Goal: Task Accomplishment & Management: Manage account settings

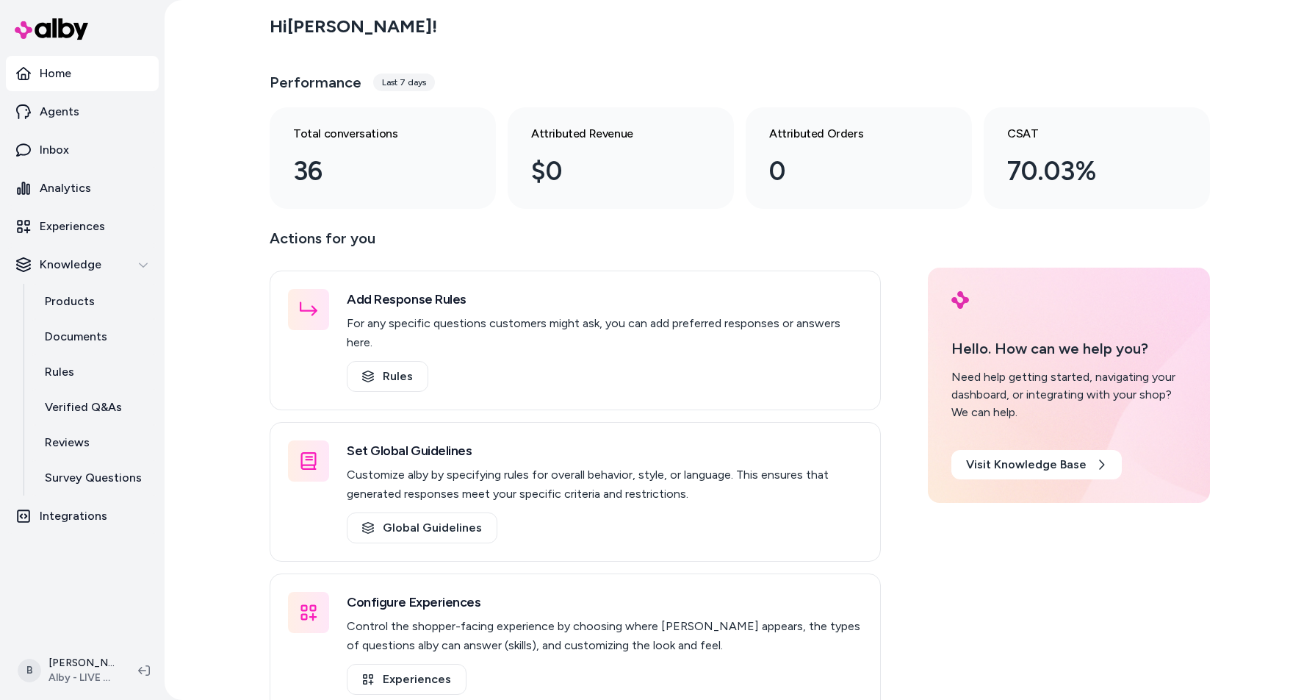
click at [198, 509] on div "Hi Bryan ! Performance Last 7 days Total conversations 36 Attributed Revenue $0…" at bounding box center [740, 350] width 1151 height 700
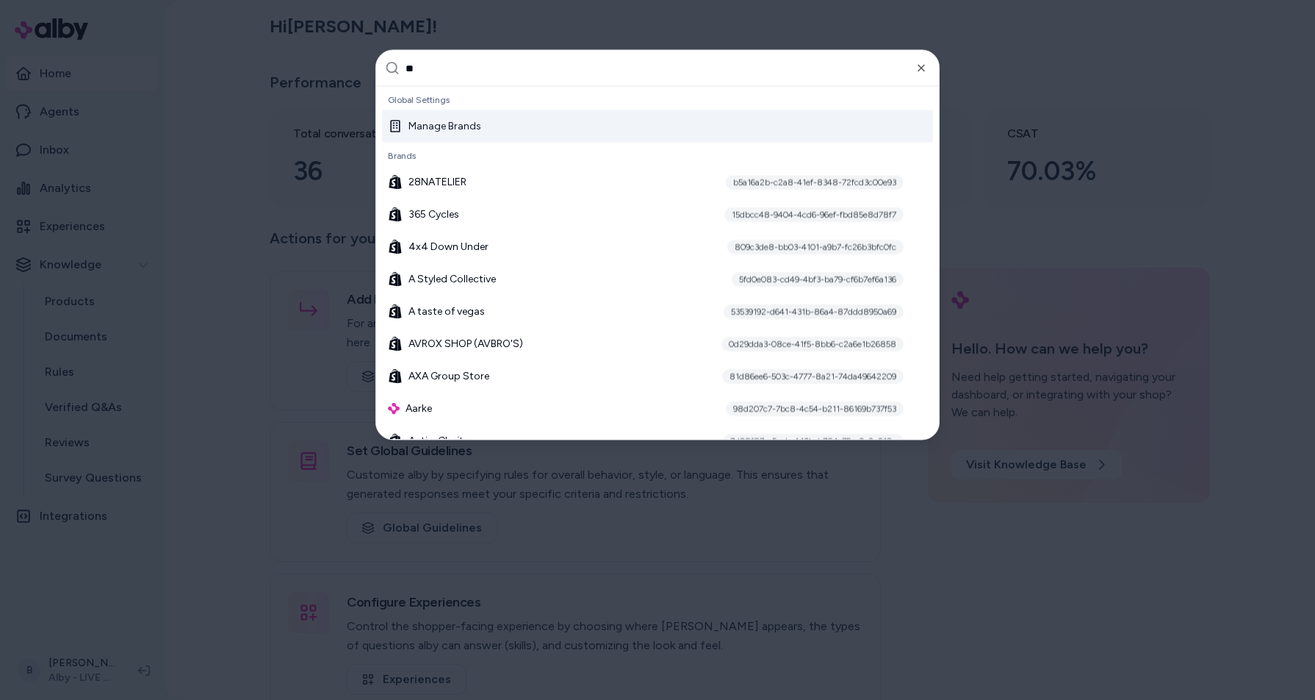
type input "***"
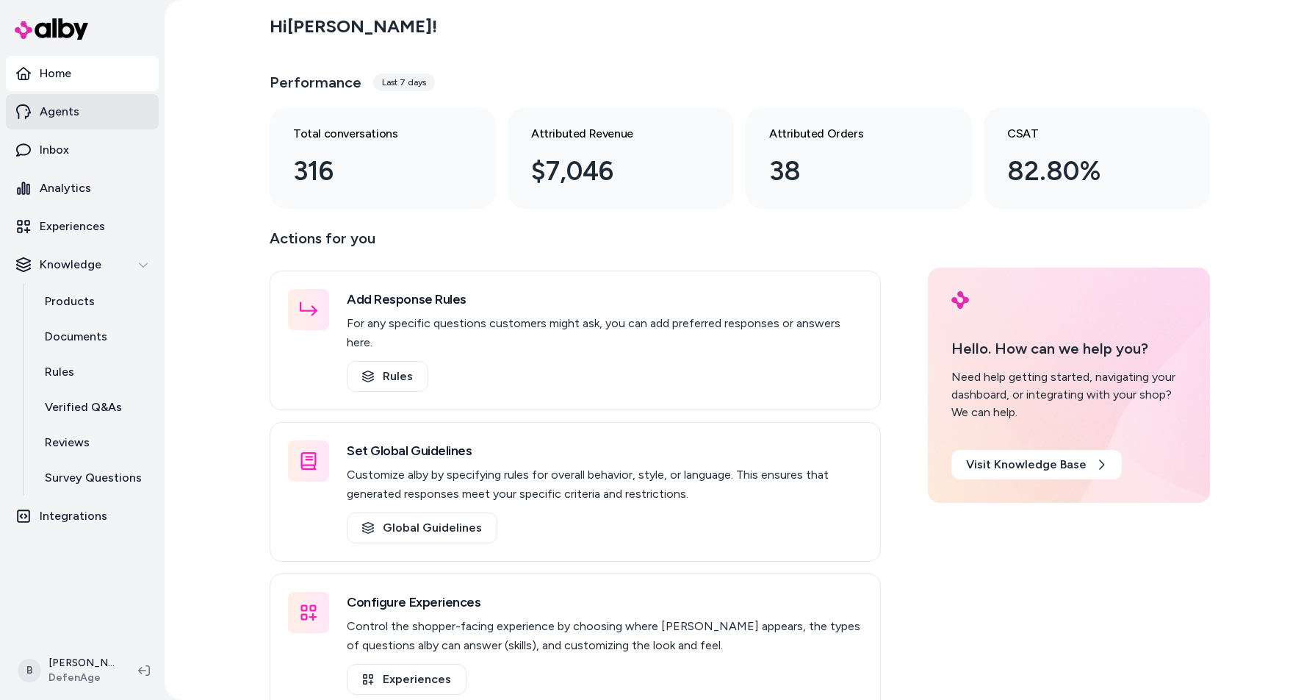
click at [79, 120] on link "Agents" at bounding box center [82, 111] width 153 height 35
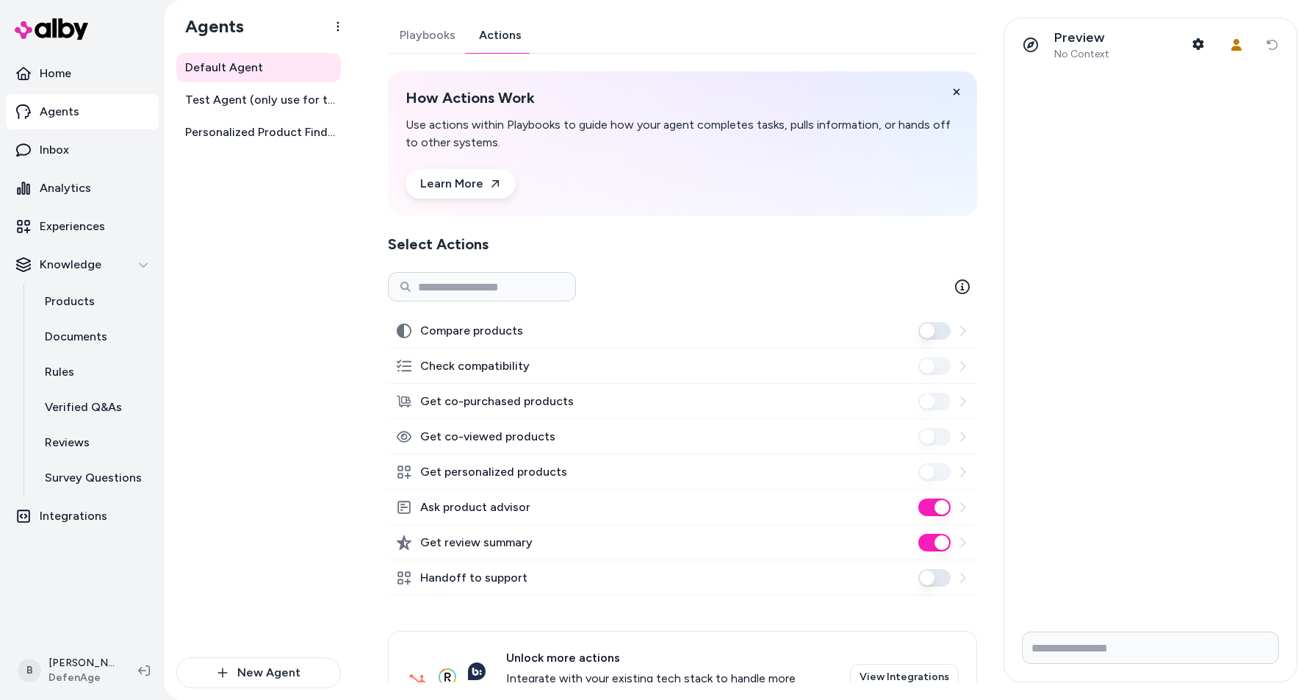
click at [495, 39] on link "Actions" at bounding box center [500, 35] width 66 height 35
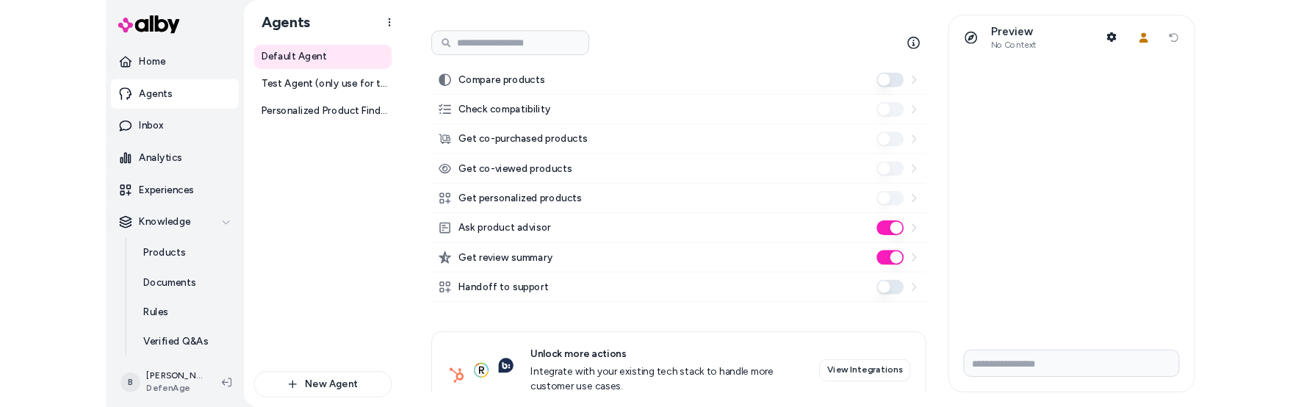
scroll to position [273, 0]
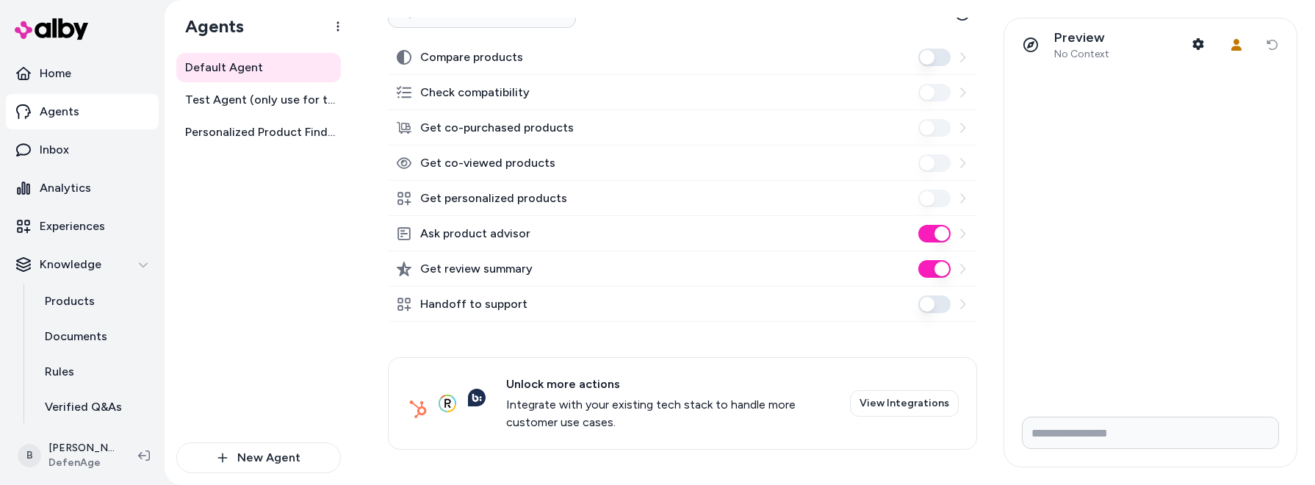
click at [941, 306] on button "Handoff to support" at bounding box center [935, 304] width 32 height 18
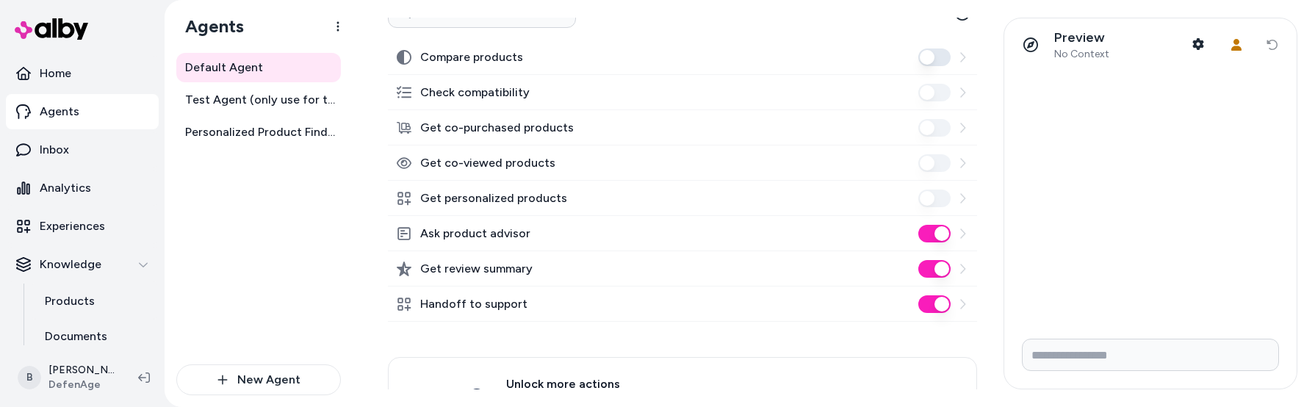
click at [966, 306] on icon at bounding box center [963, 304] width 12 height 12
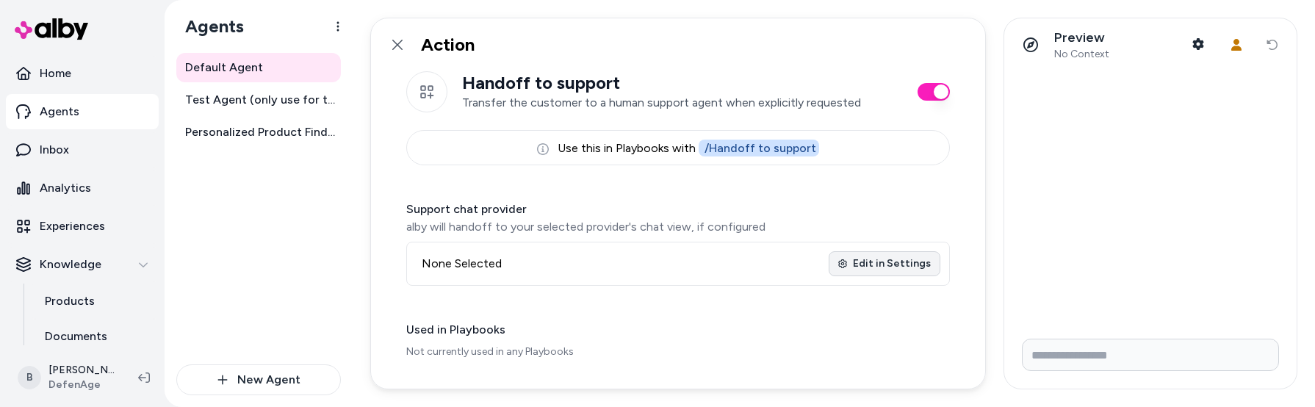
click at [905, 268] on link "Edit in Settings" at bounding box center [885, 263] width 112 height 25
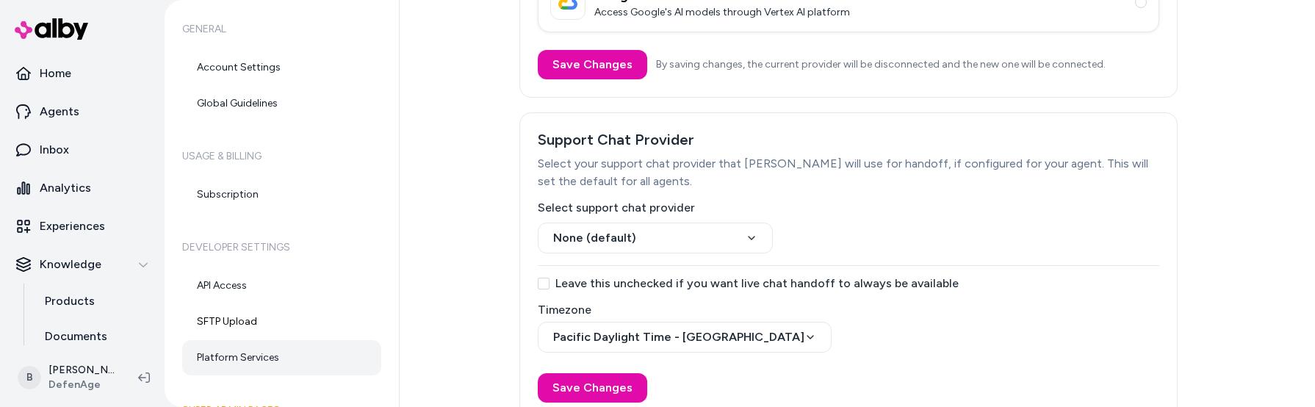
scroll to position [381, 0]
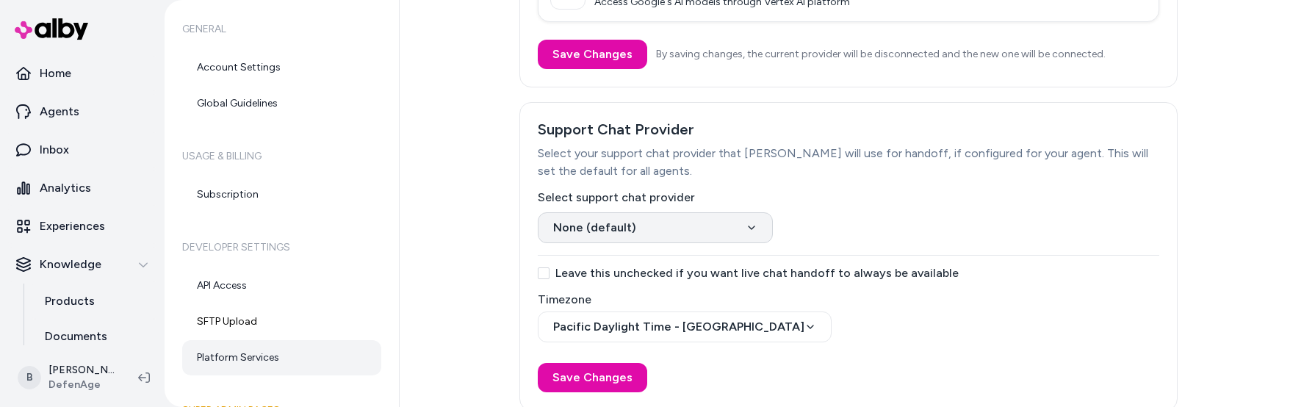
click at [757, 228] on html "Home Agents Inbox Analytics Experiences Knowledge Products Documents Rules Veri…" at bounding box center [657, 203] width 1315 height 407
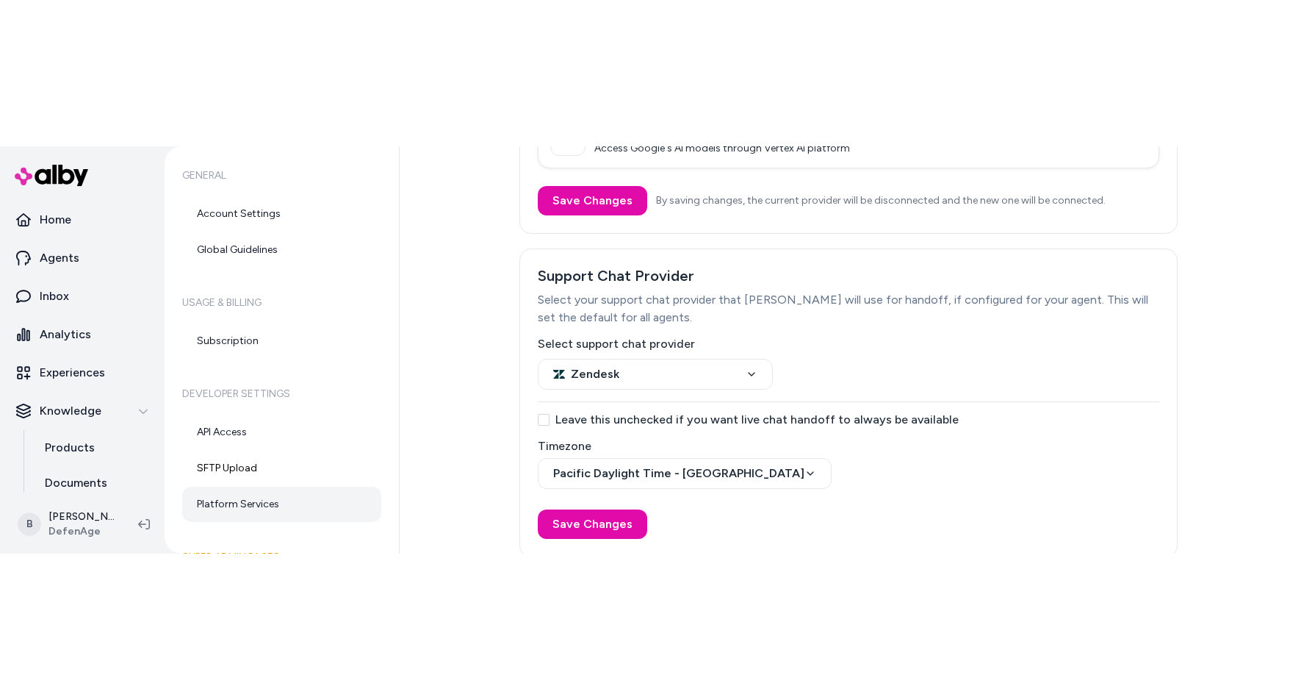
scroll to position [393, 0]
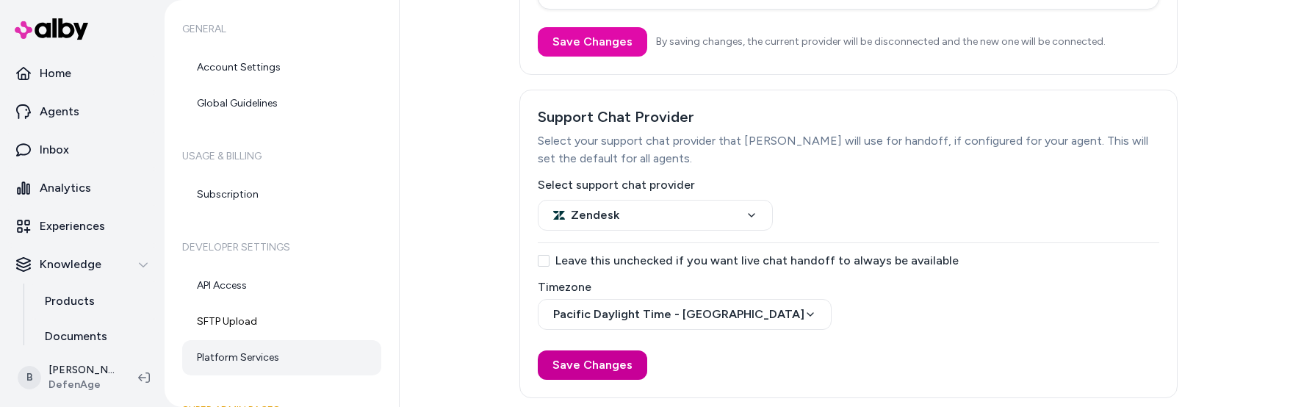
click at [592, 367] on button "Save Changes" at bounding box center [593, 365] width 110 height 29
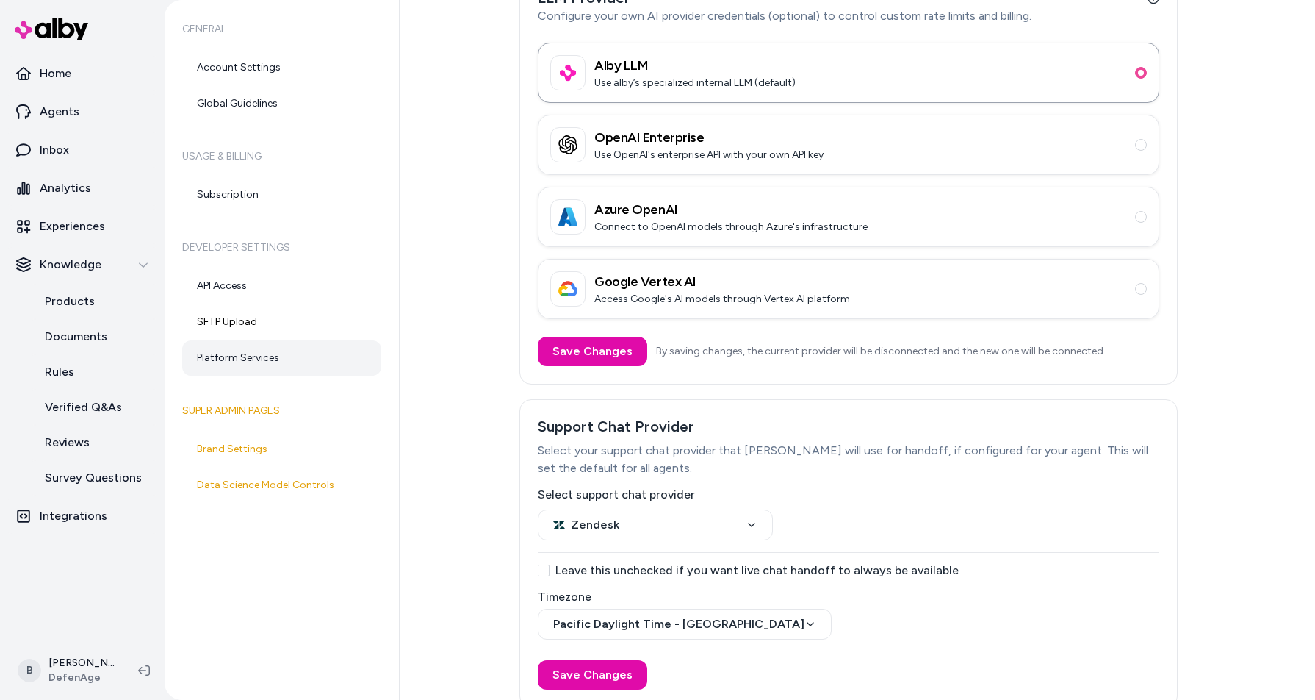
scroll to position [0, 0]
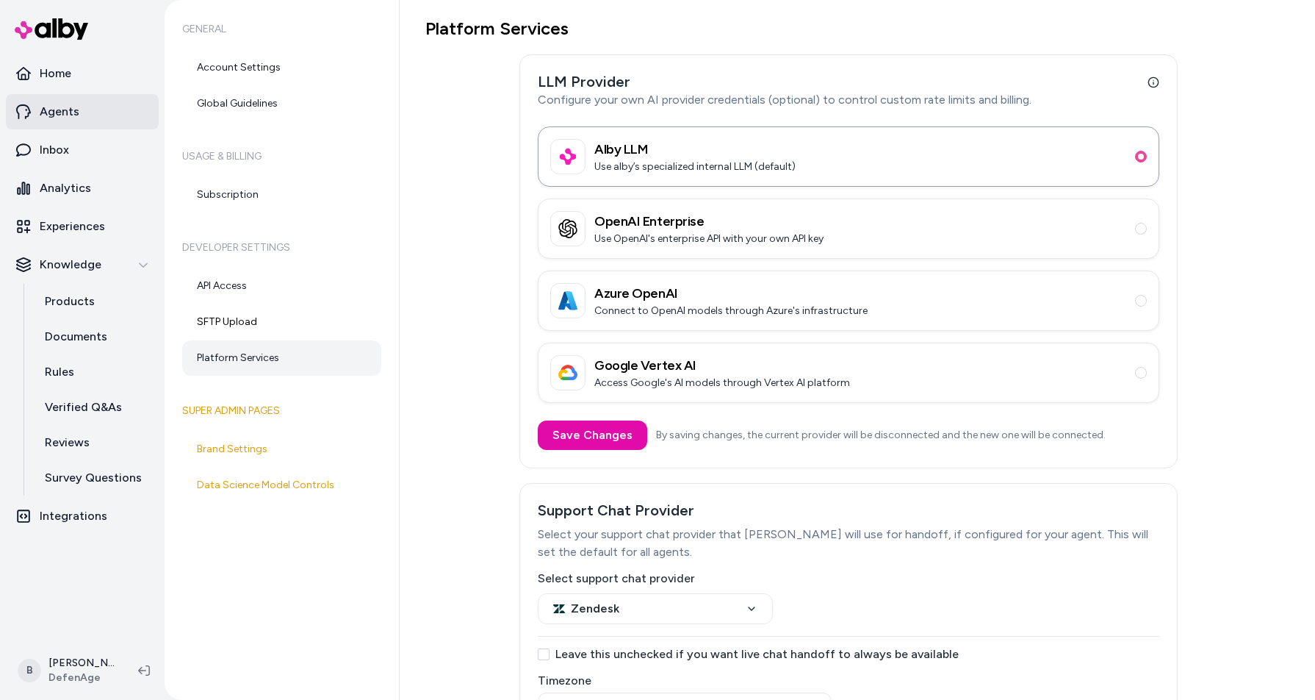
click at [87, 110] on link "Agents" at bounding box center [82, 111] width 153 height 35
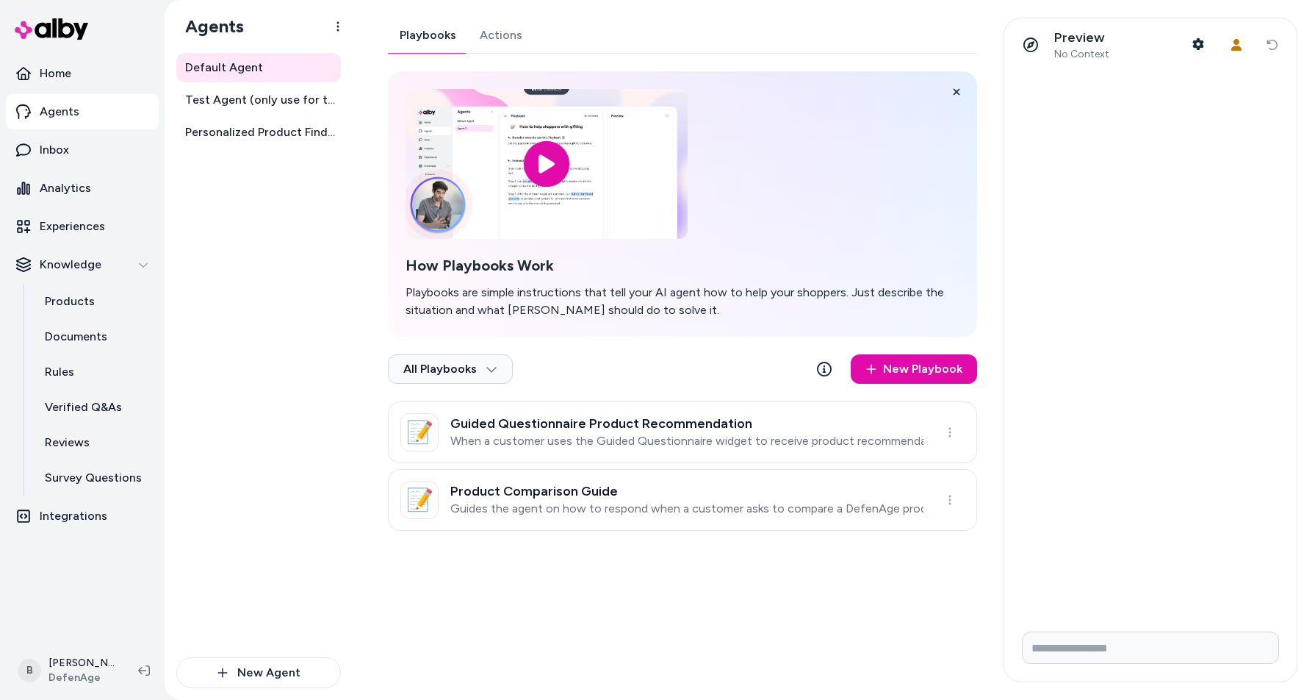
click at [502, 32] on link "Actions" at bounding box center [501, 35] width 66 height 35
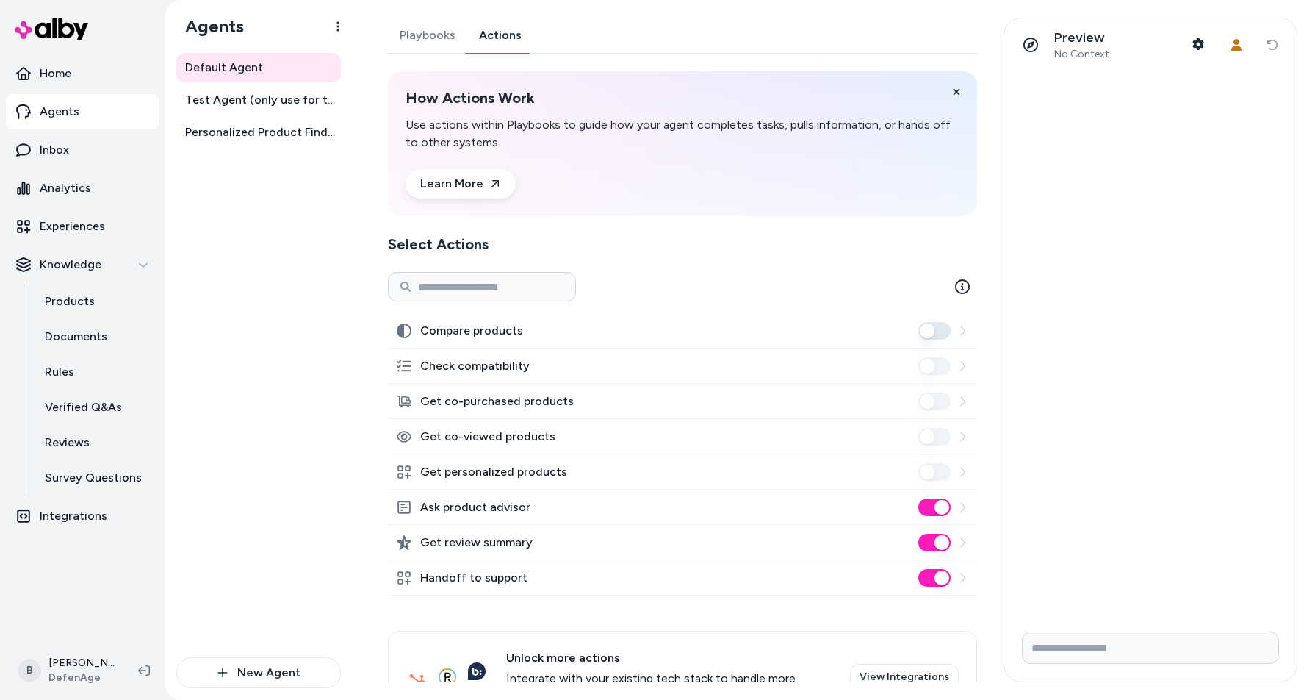
click at [930, 584] on button "Handoff to support" at bounding box center [935, 578] width 32 height 18
click at [70, 518] on p "Integrations" at bounding box center [74, 516] width 68 height 18
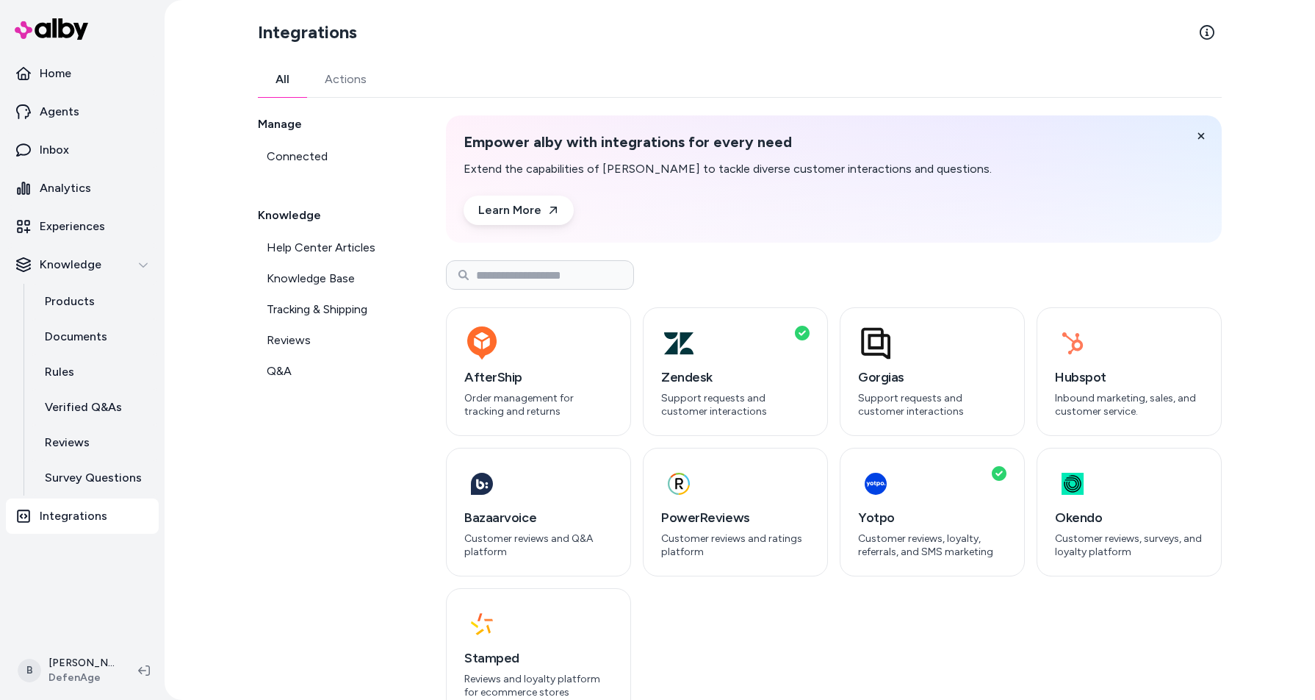
scroll to position [17, 0]
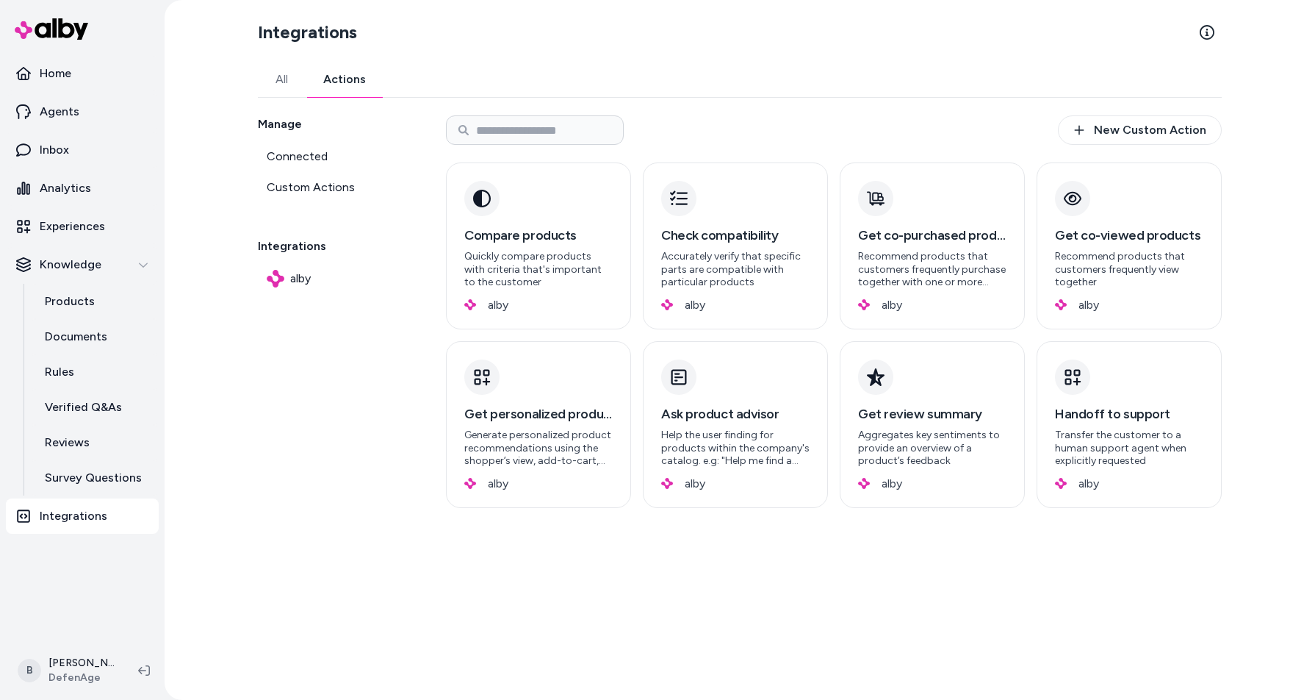
click at [326, 75] on link "Actions" at bounding box center [345, 79] width 78 height 35
click at [1154, 452] on p "Transfer the customer to a human support agent when explicitly requested" at bounding box center [1129, 447] width 148 height 39
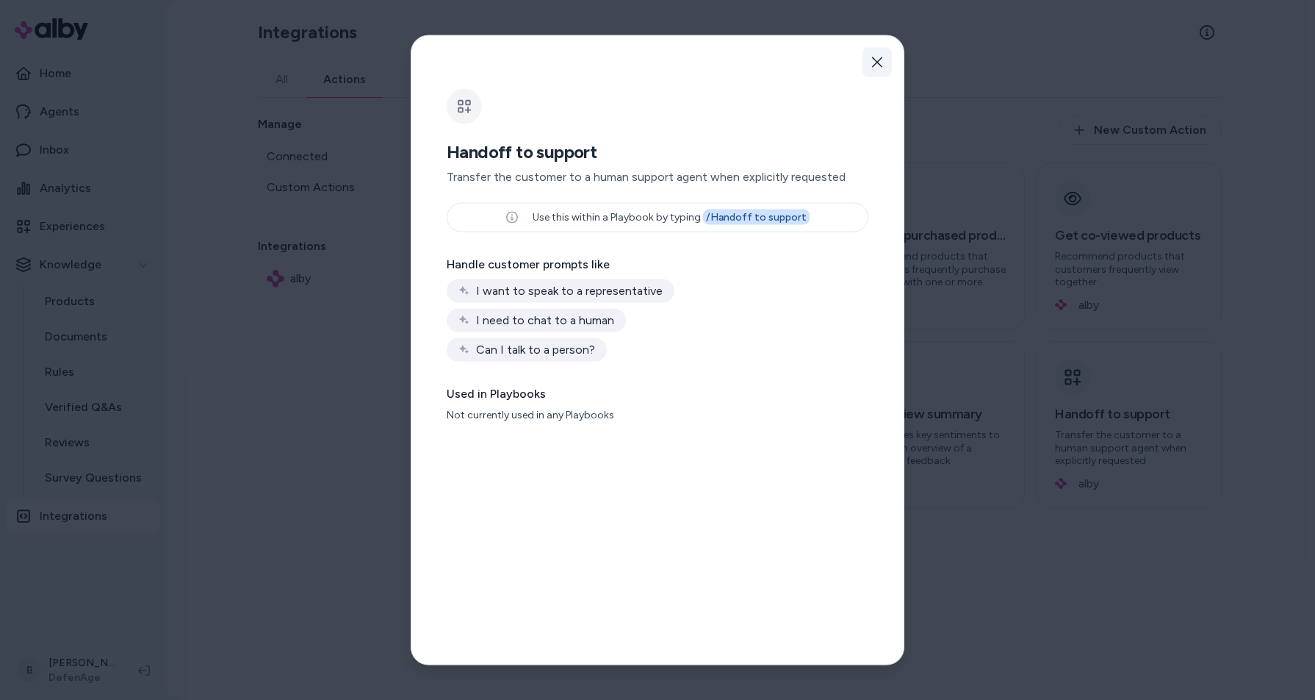
click at [884, 52] on button "Close" at bounding box center [877, 62] width 29 height 29
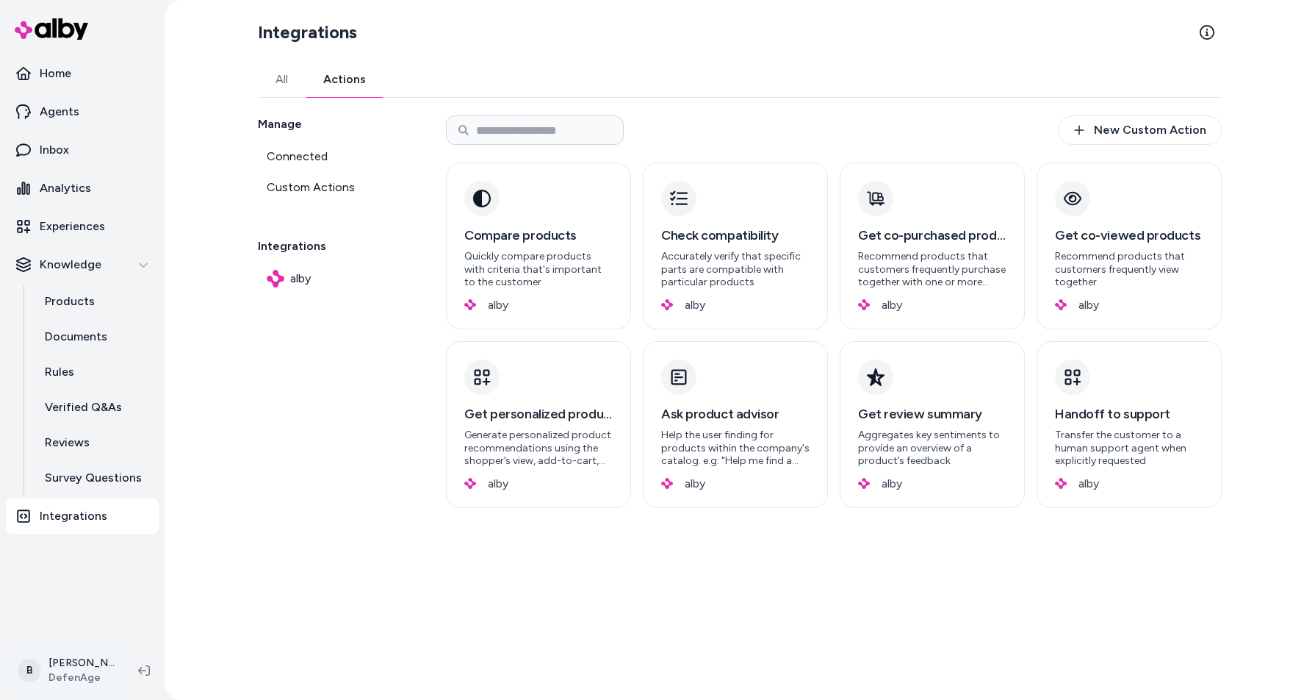
click at [94, 677] on html "Home Agents Inbox Analytics Experiences Knowledge Products Documents Rules Veri…" at bounding box center [657, 350] width 1315 height 700
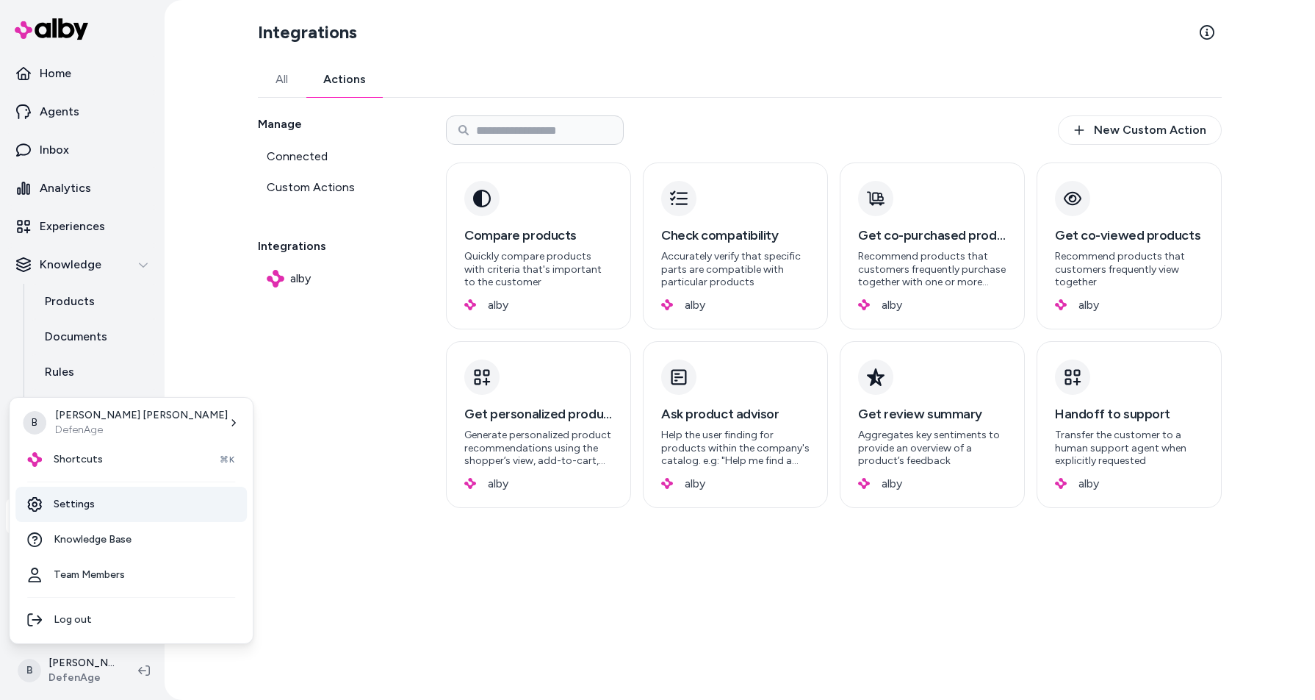
click at [109, 492] on link "Settings" at bounding box center [130, 504] width 231 height 35
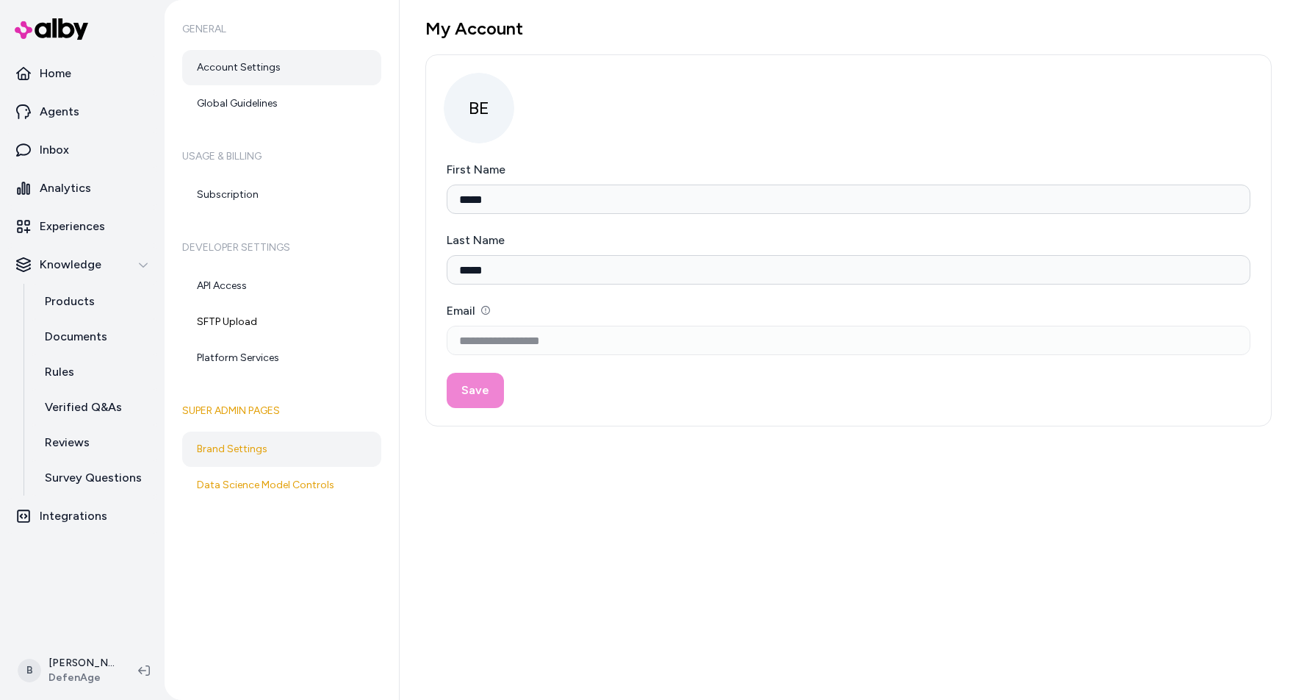
click at [250, 456] on link "Brand Settings" at bounding box center [281, 448] width 199 height 35
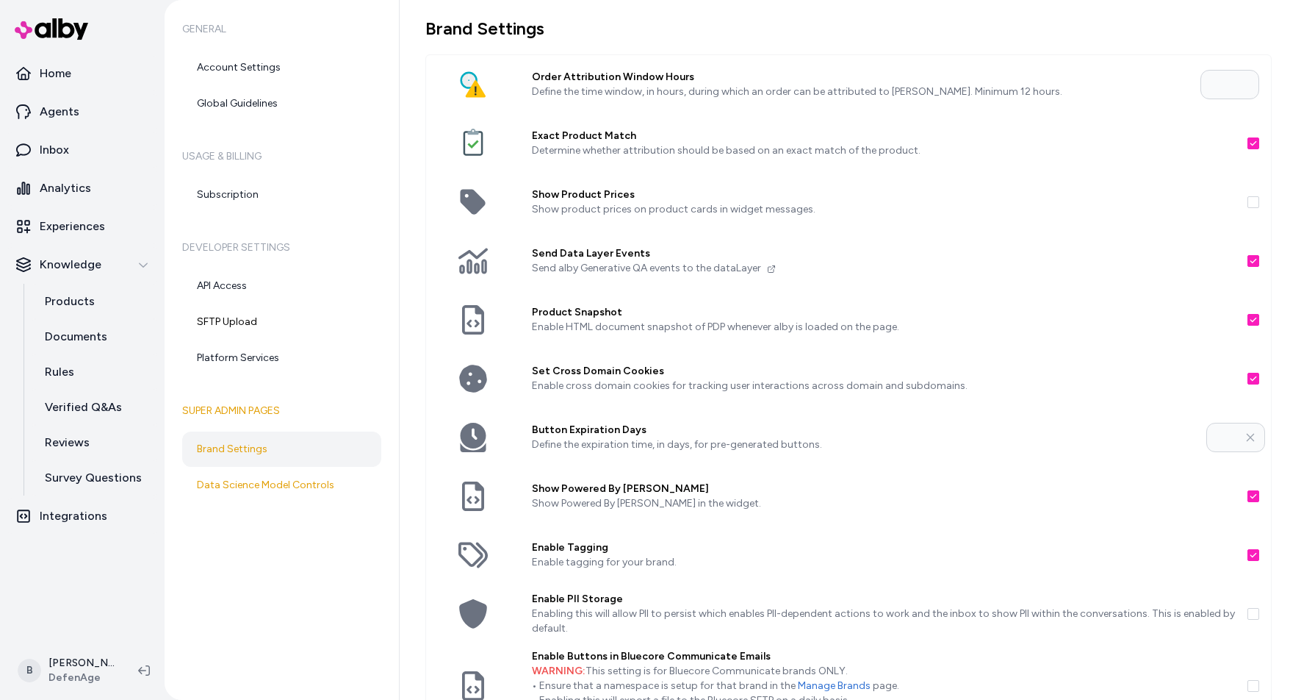
scroll to position [6, 0]
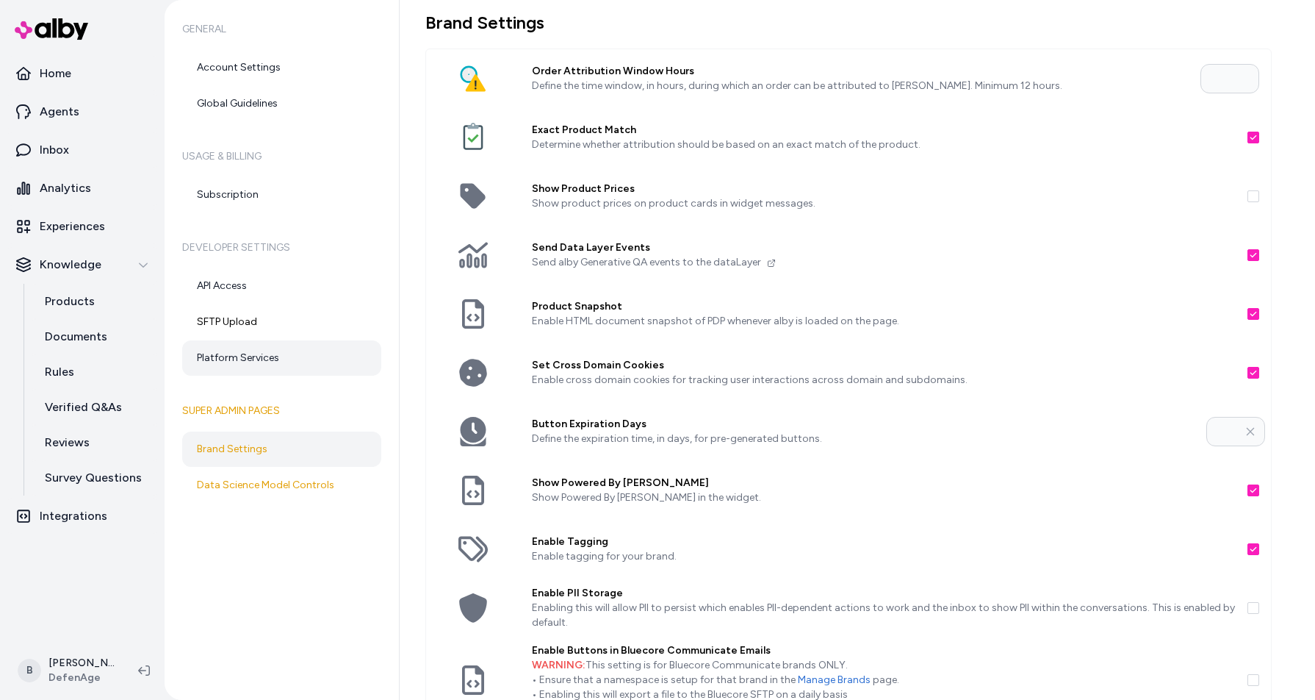
click at [245, 348] on link "Platform Services" at bounding box center [281, 357] width 199 height 35
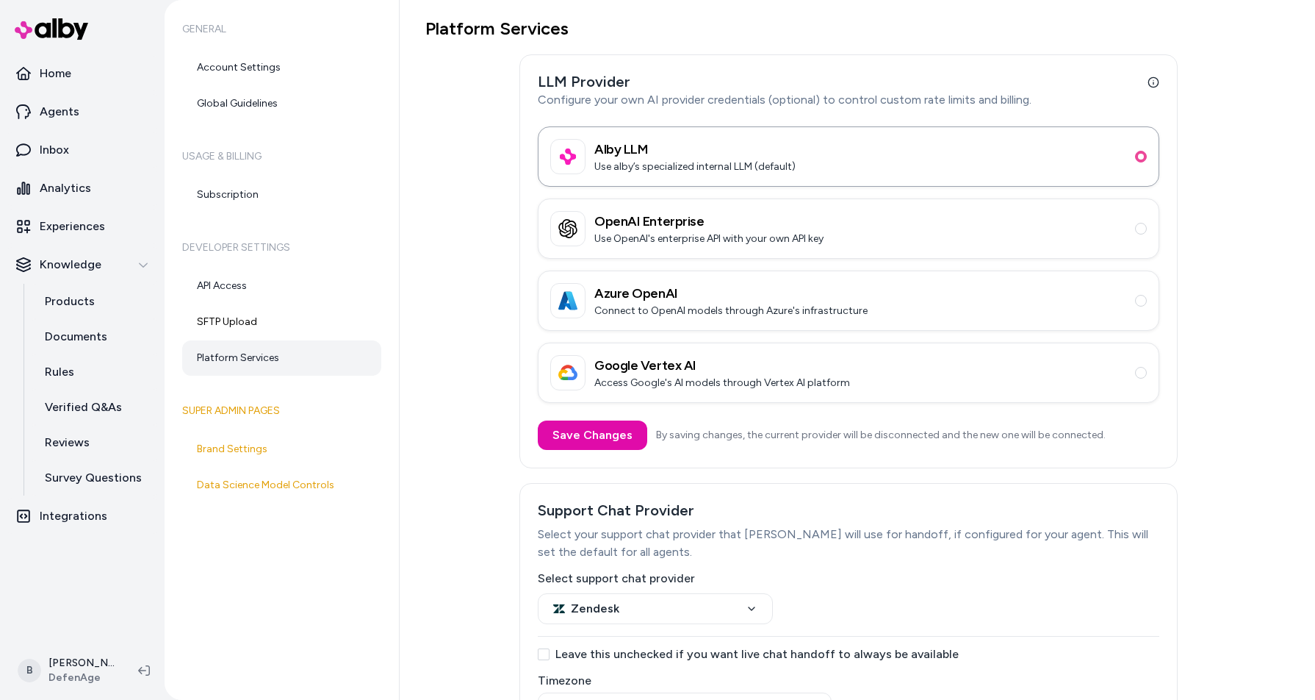
scroll to position [101, 0]
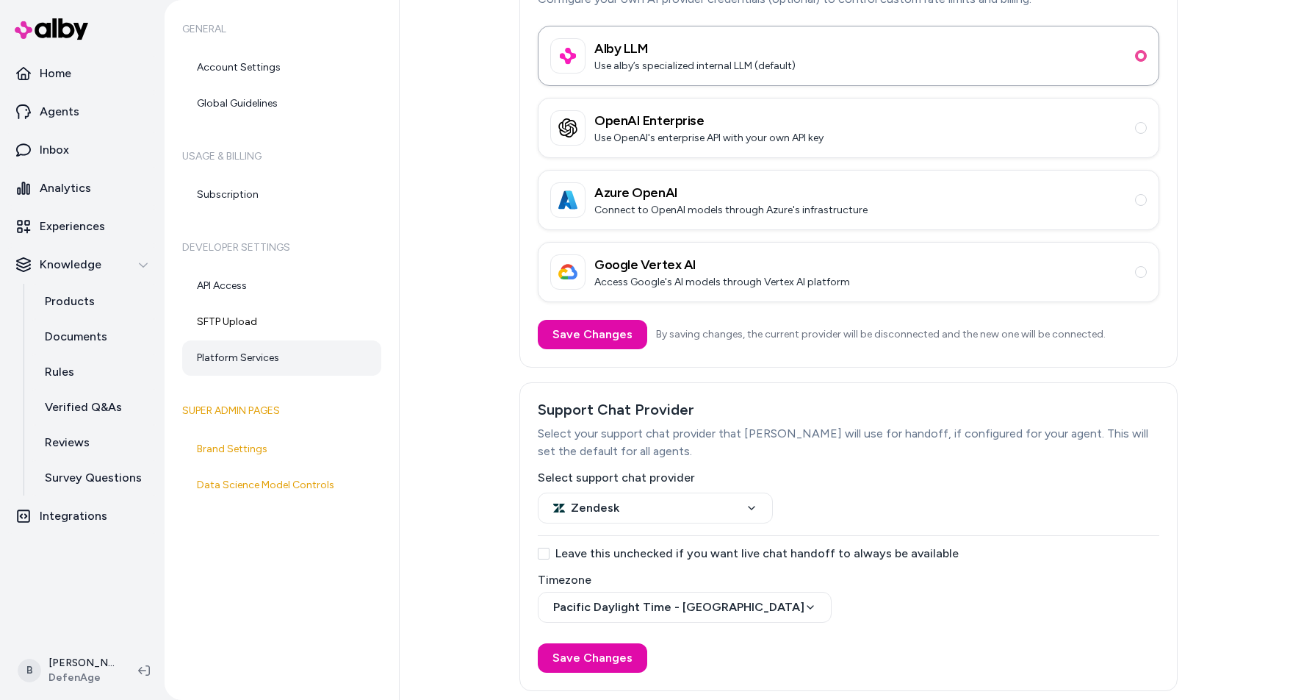
click at [485, 320] on div "Platform Services LLM Provider Configure your own AI provider credentials (opti…" at bounding box center [849, 304] width 847 height 774
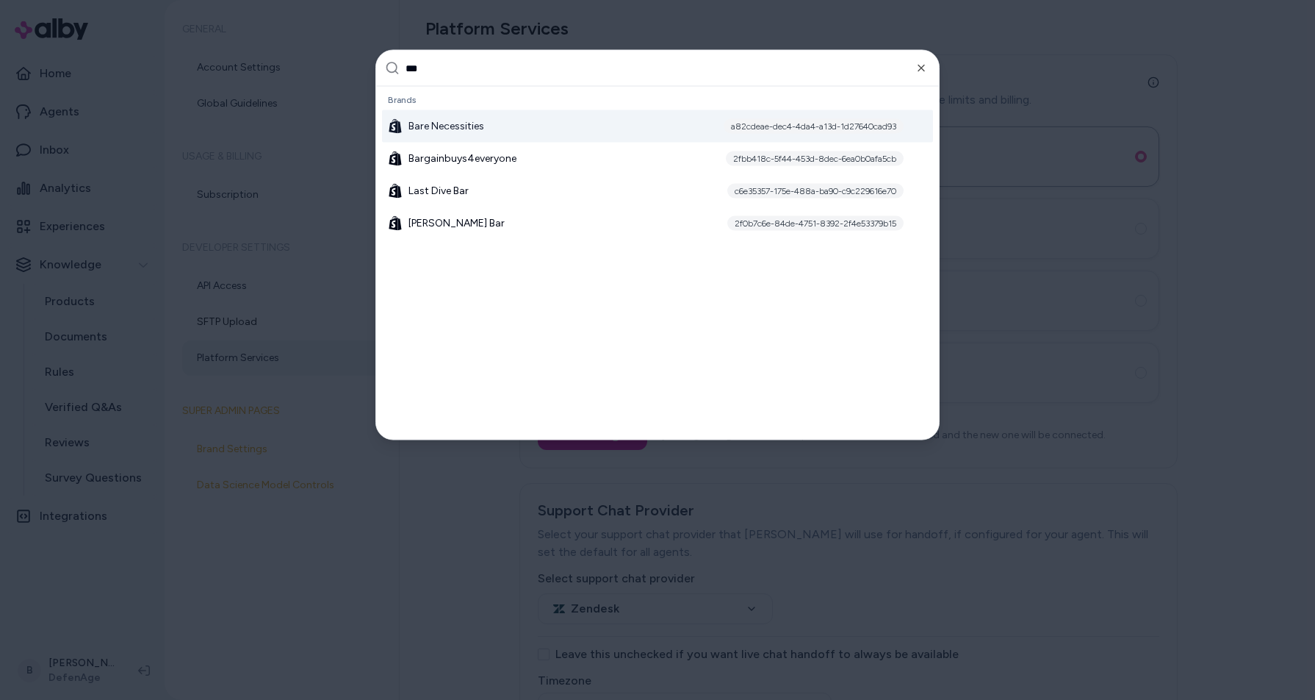
type input "****"
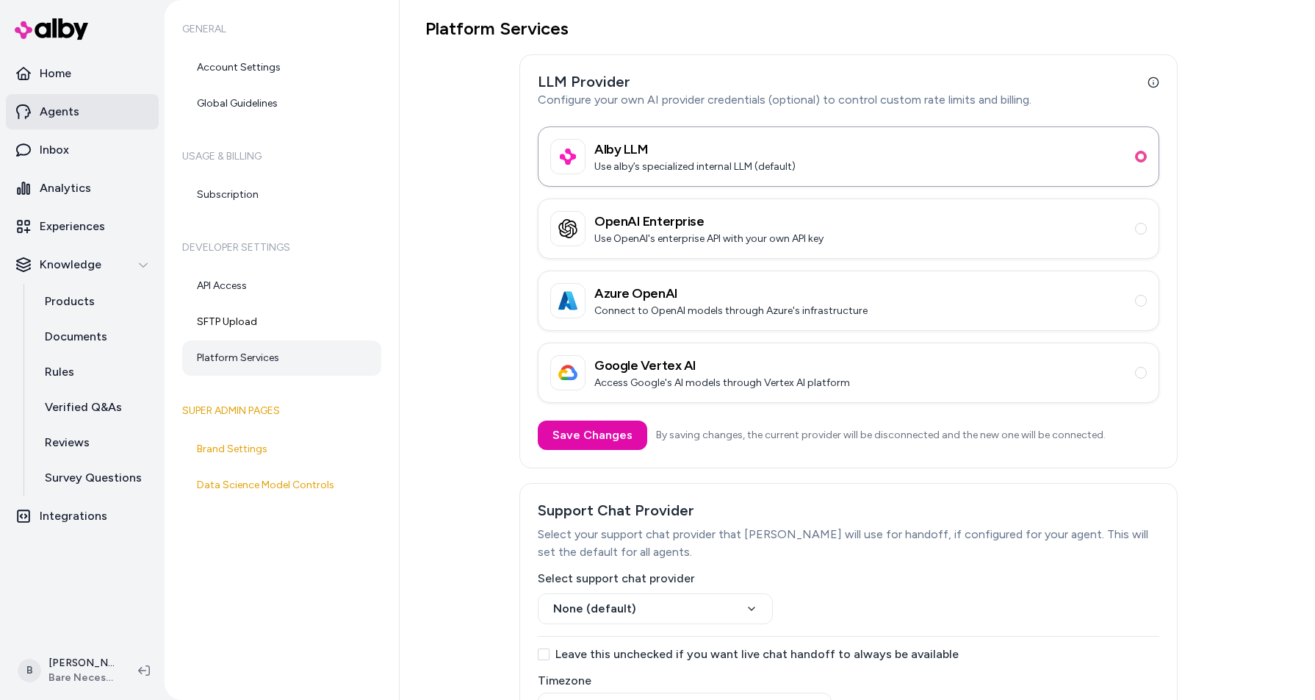
click at [83, 111] on link "Agents" at bounding box center [82, 111] width 153 height 35
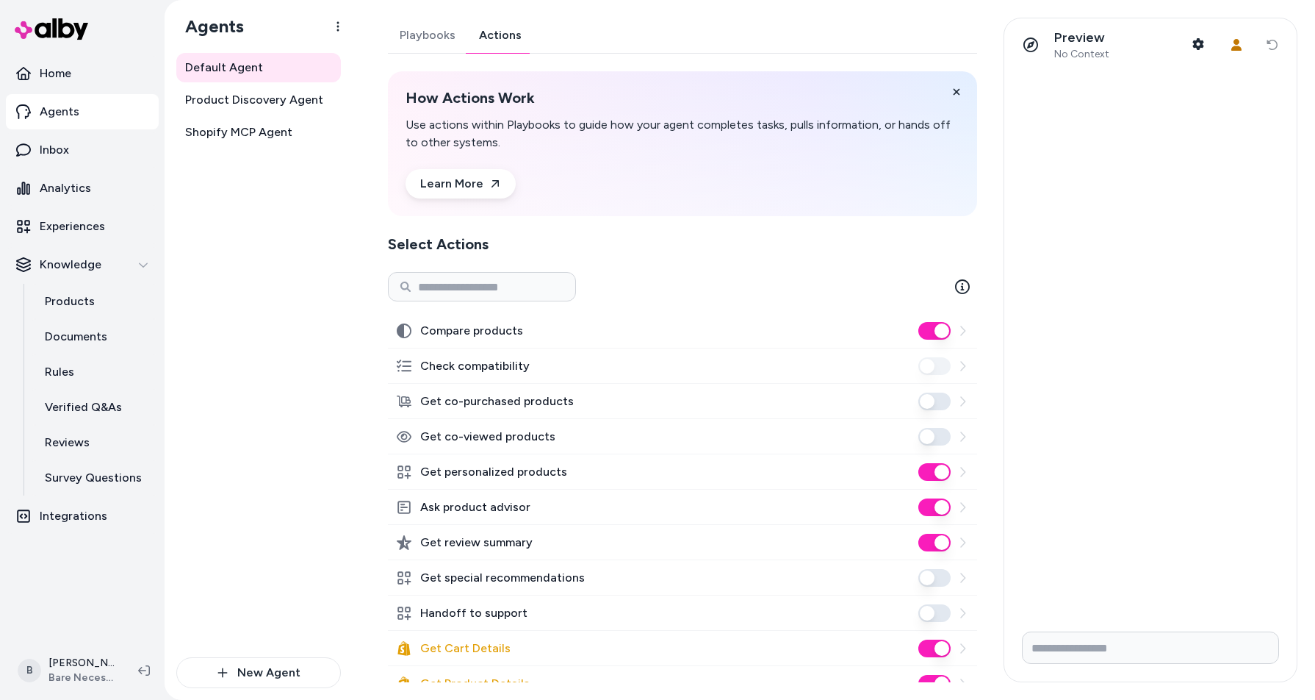
click at [508, 33] on link "Actions" at bounding box center [500, 35] width 66 height 35
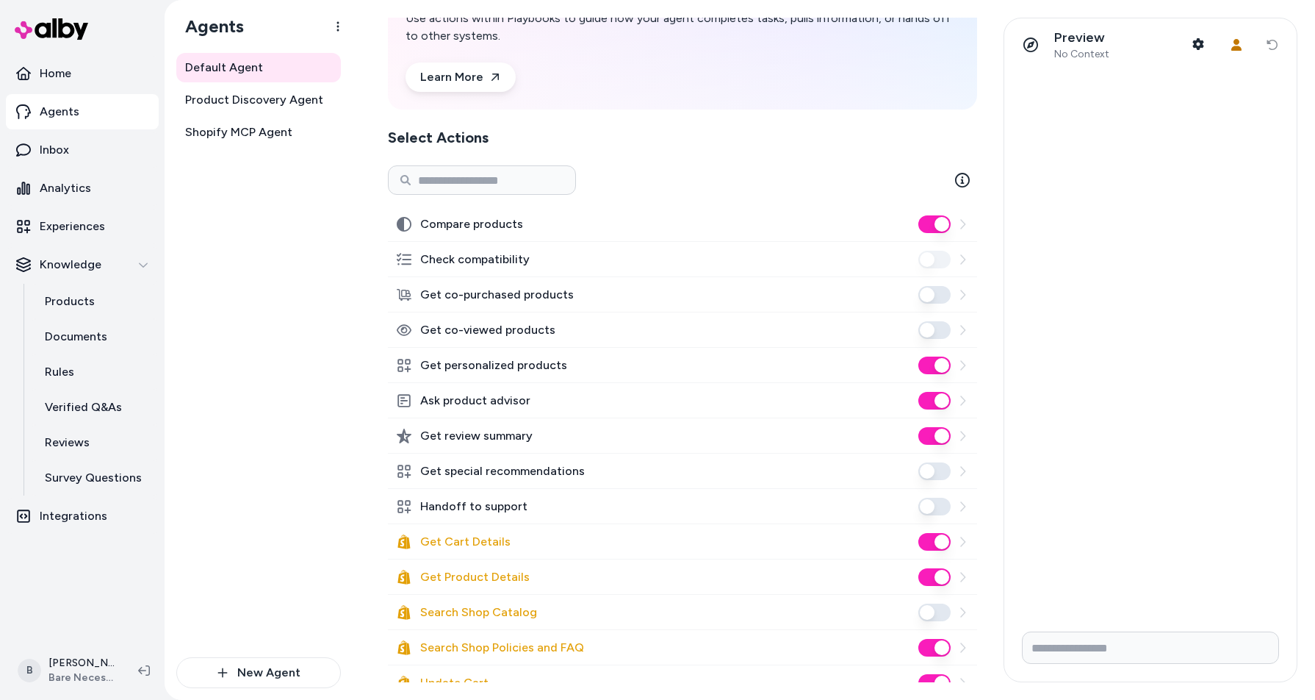
scroll to position [111, 0]
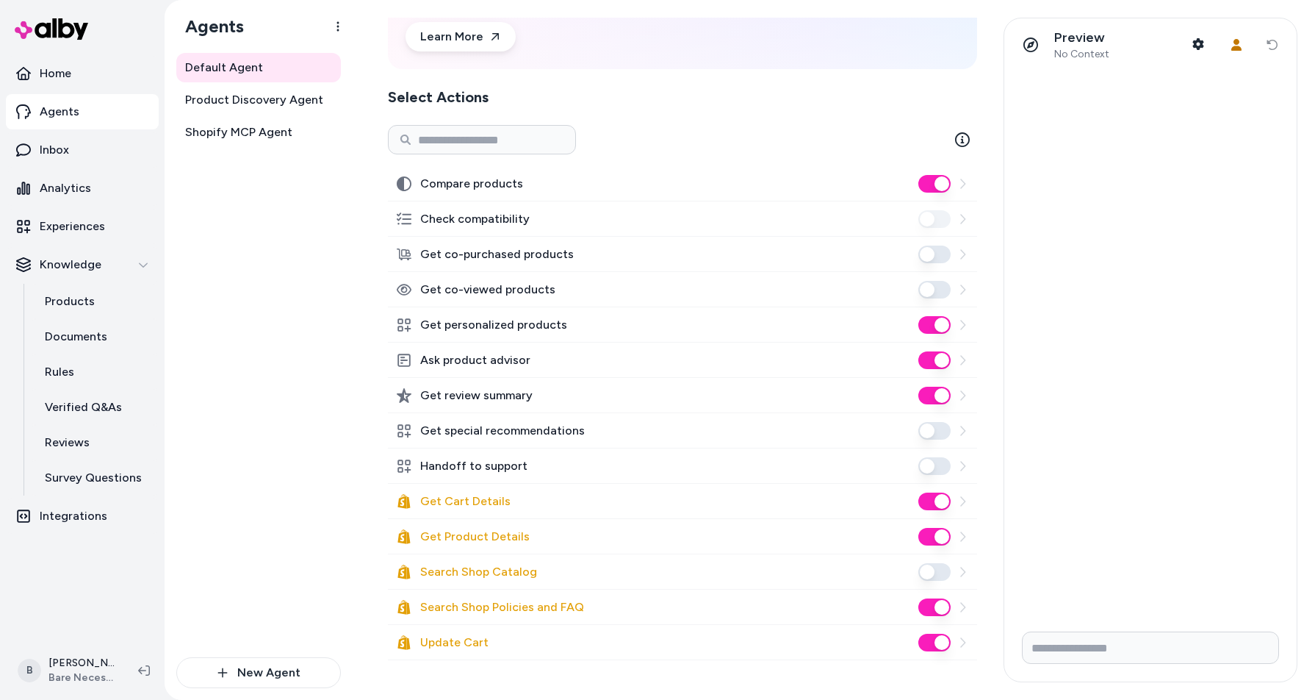
scroll to position [148, 0]
click at [941, 463] on button "Handoff to support" at bounding box center [935, 465] width 32 height 18
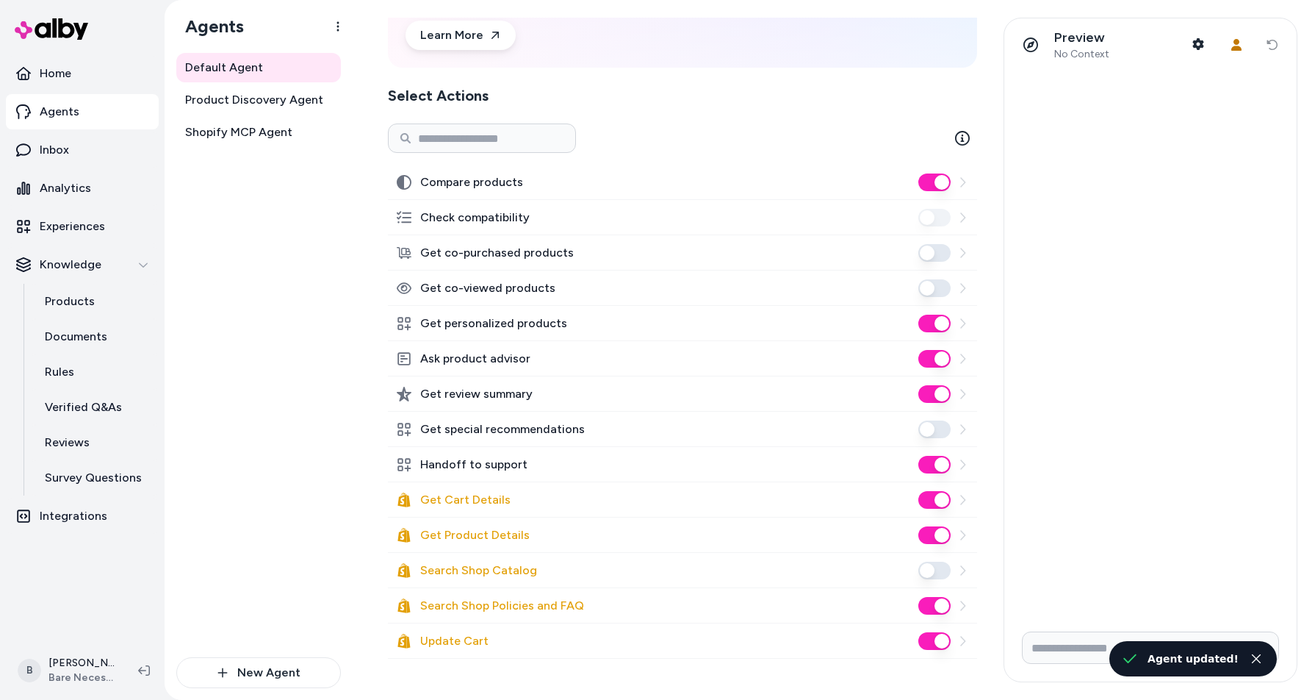
click at [967, 464] on icon at bounding box center [963, 465] width 12 height 12
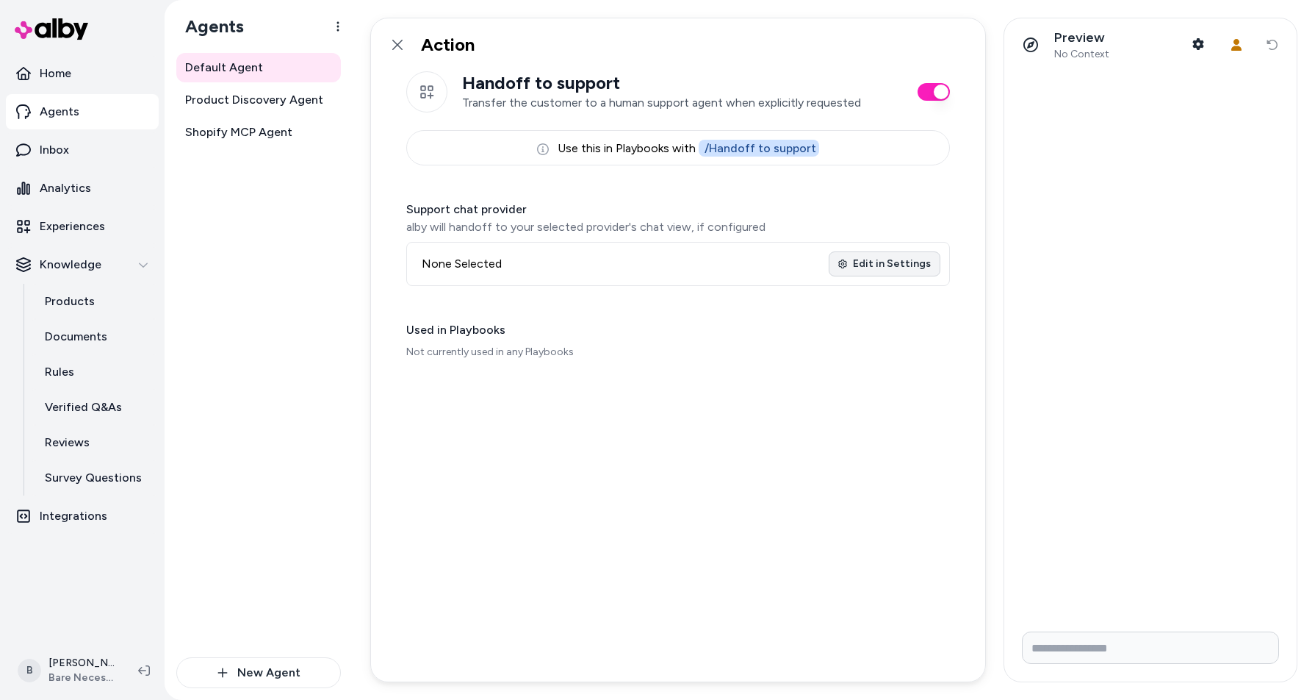
click at [877, 262] on link "Edit in Settings" at bounding box center [885, 263] width 112 height 25
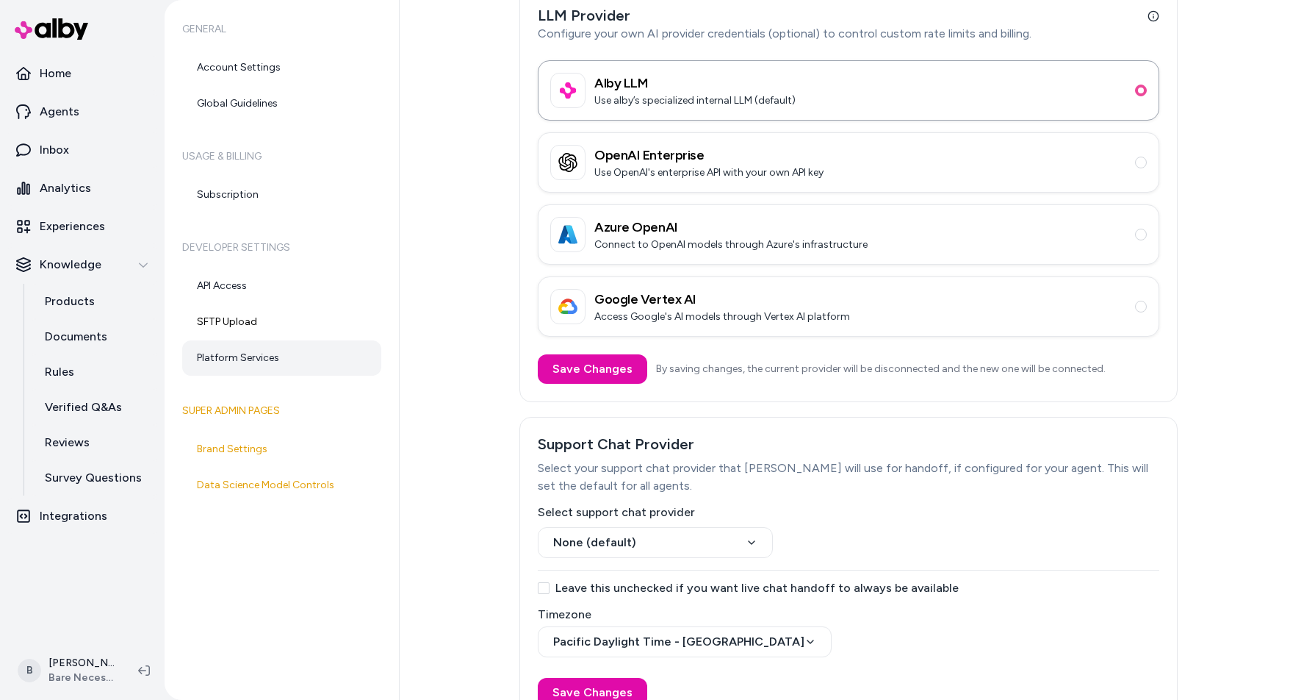
scroll to position [101, 0]
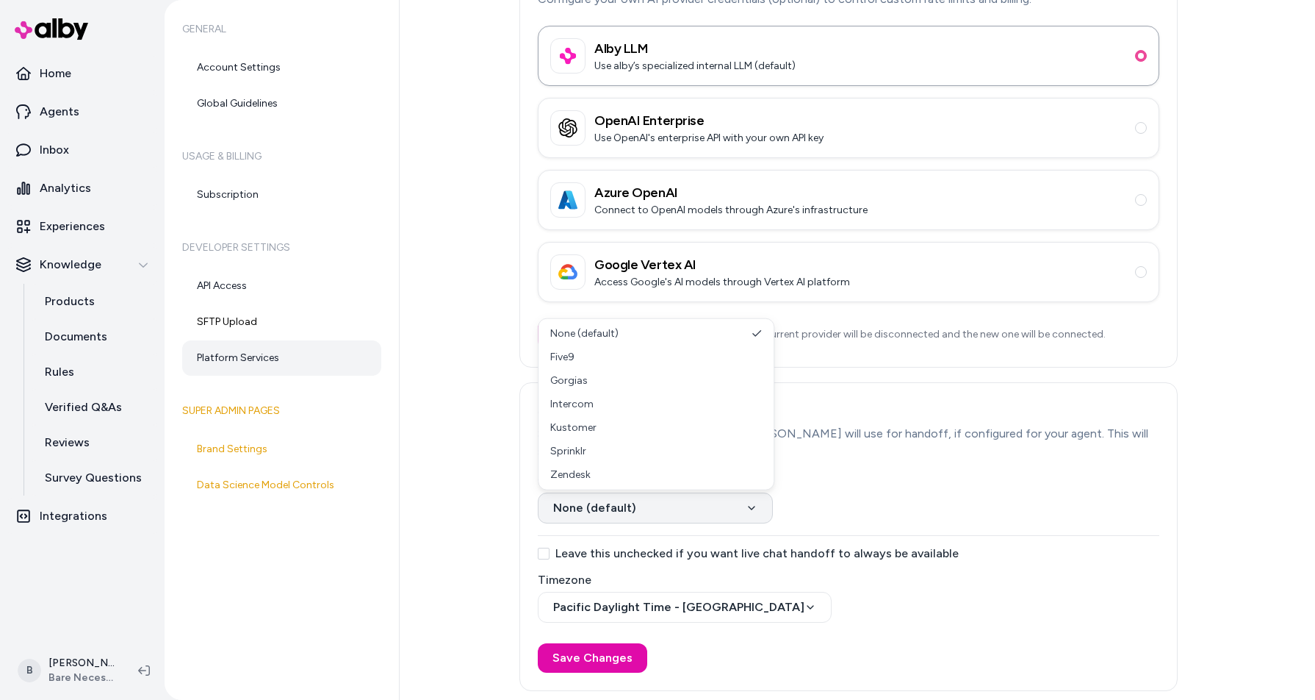
click at [753, 509] on html "Home Agents Inbox Analytics Experiences Knowledge Products Documents Rules Veri…" at bounding box center [657, 350] width 1315 height 700
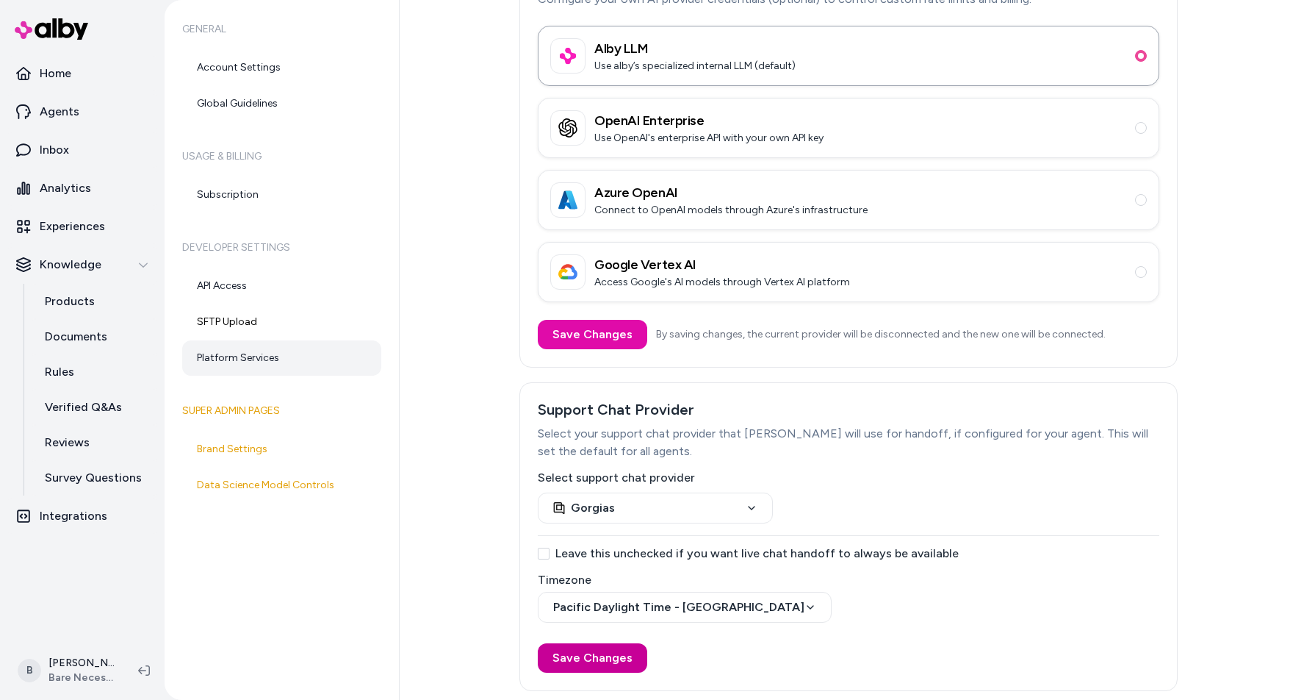
click at [579, 653] on button "Save Changes" at bounding box center [593, 657] width 110 height 29
click at [69, 112] on p "Agents" at bounding box center [60, 112] width 40 height 18
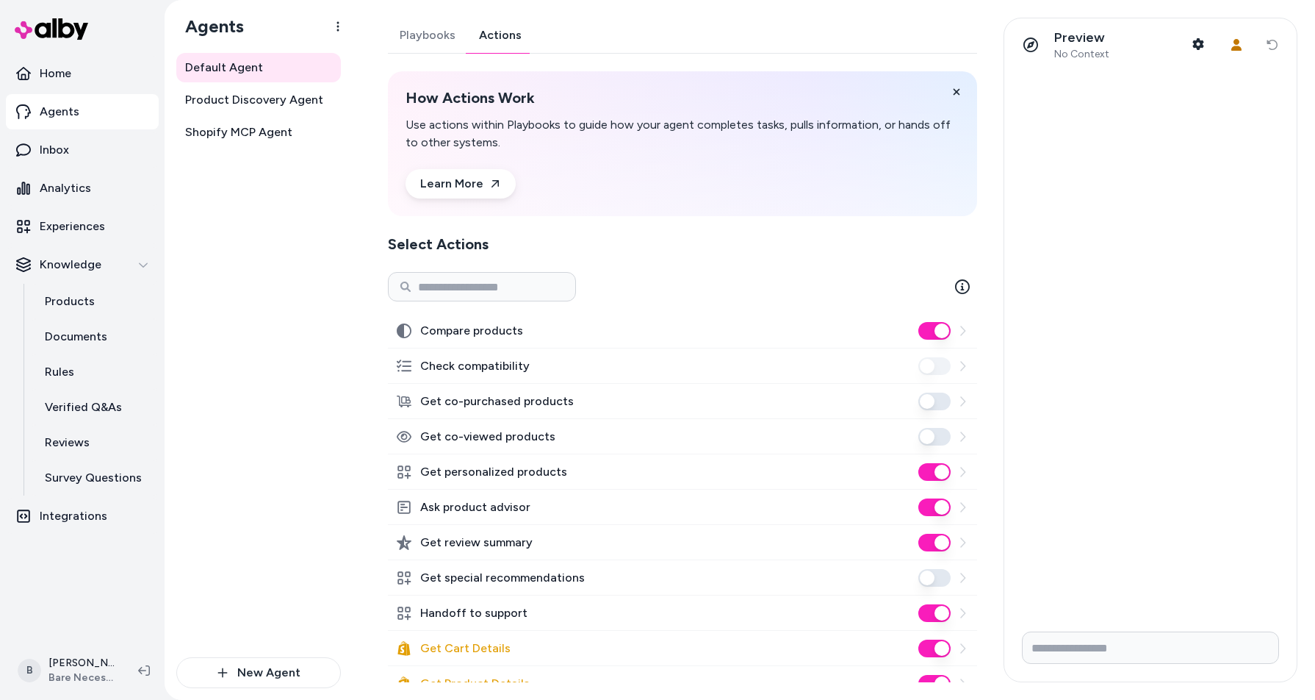
click at [507, 32] on link "Actions" at bounding box center [500, 35] width 66 height 35
click at [930, 611] on button "Handoff to support" at bounding box center [935, 613] width 32 height 18
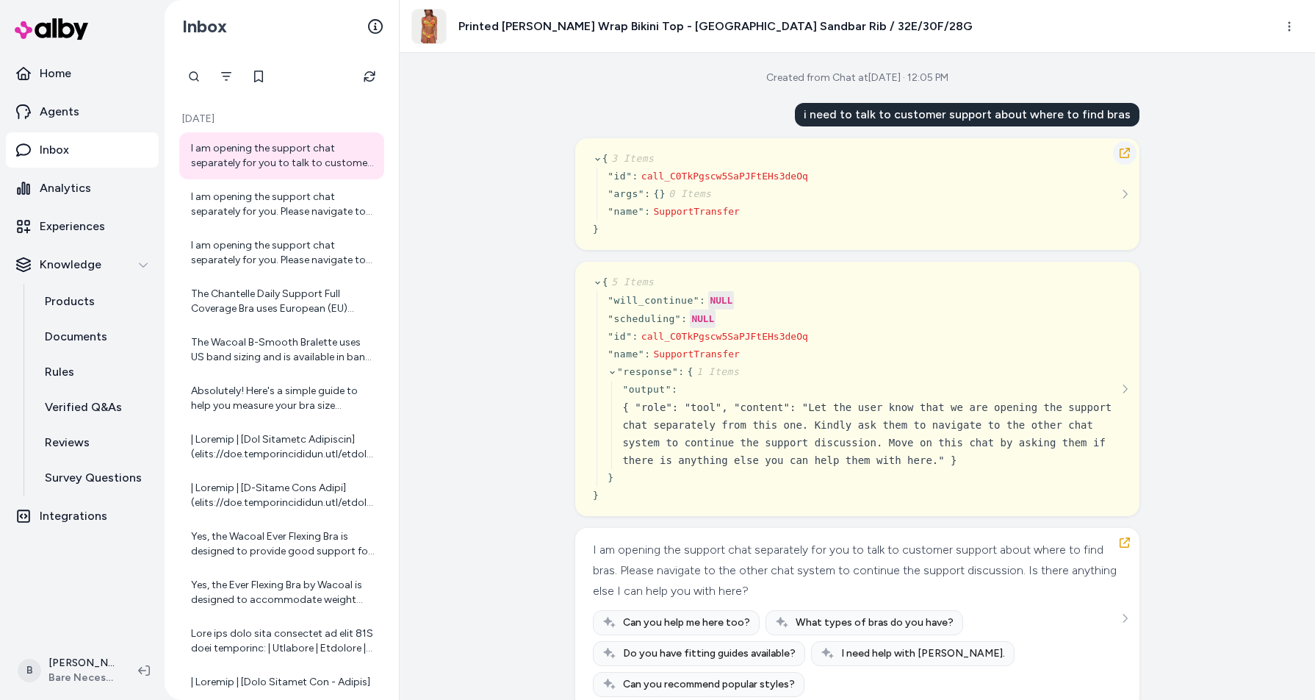
click at [1124, 150] on icon "button" at bounding box center [1125, 153] width 12 height 12
click at [1287, 20] on html "Home Agents Inbox Analytics Experiences Knowledge Products Documents Rules Veri…" at bounding box center [657, 350] width 1315 height 700
click at [1216, 143] on link "View in LangFuse" at bounding box center [1225, 140] width 158 height 26
click at [93, 297] on link "Products" at bounding box center [94, 301] width 129 height 35
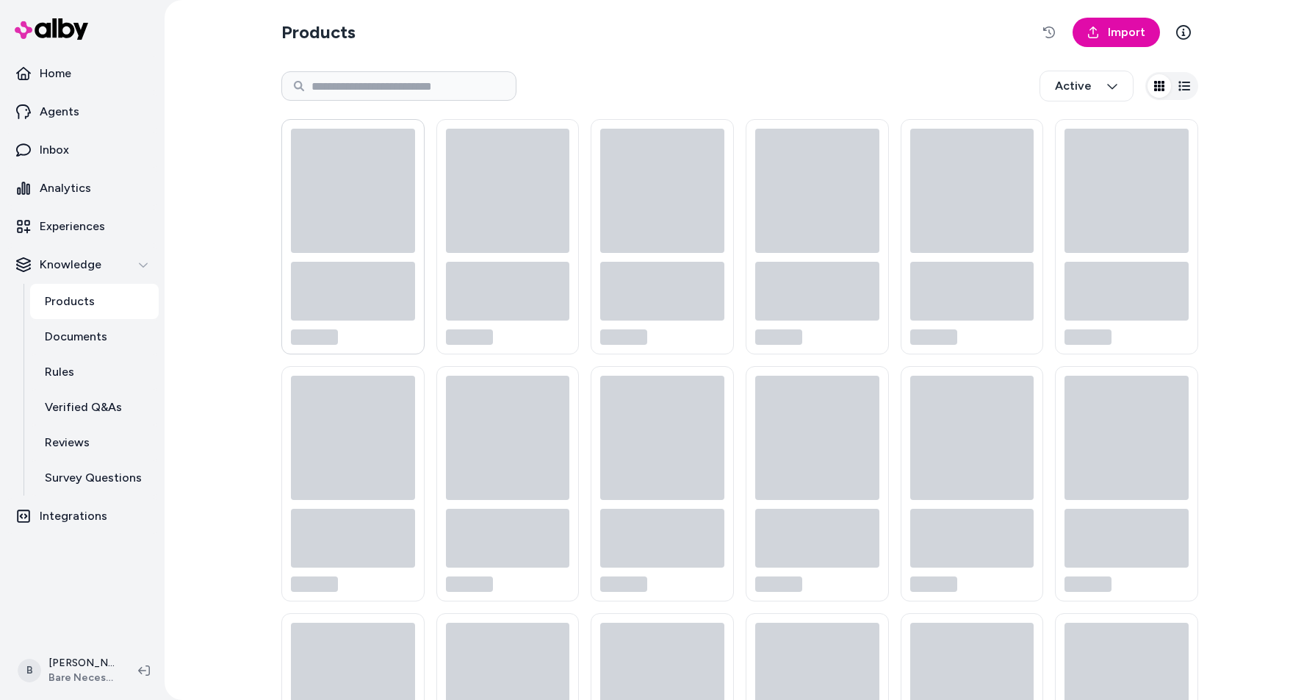
click at [342, 184] on icon at bounding box center [353, 191] width 124 height 124
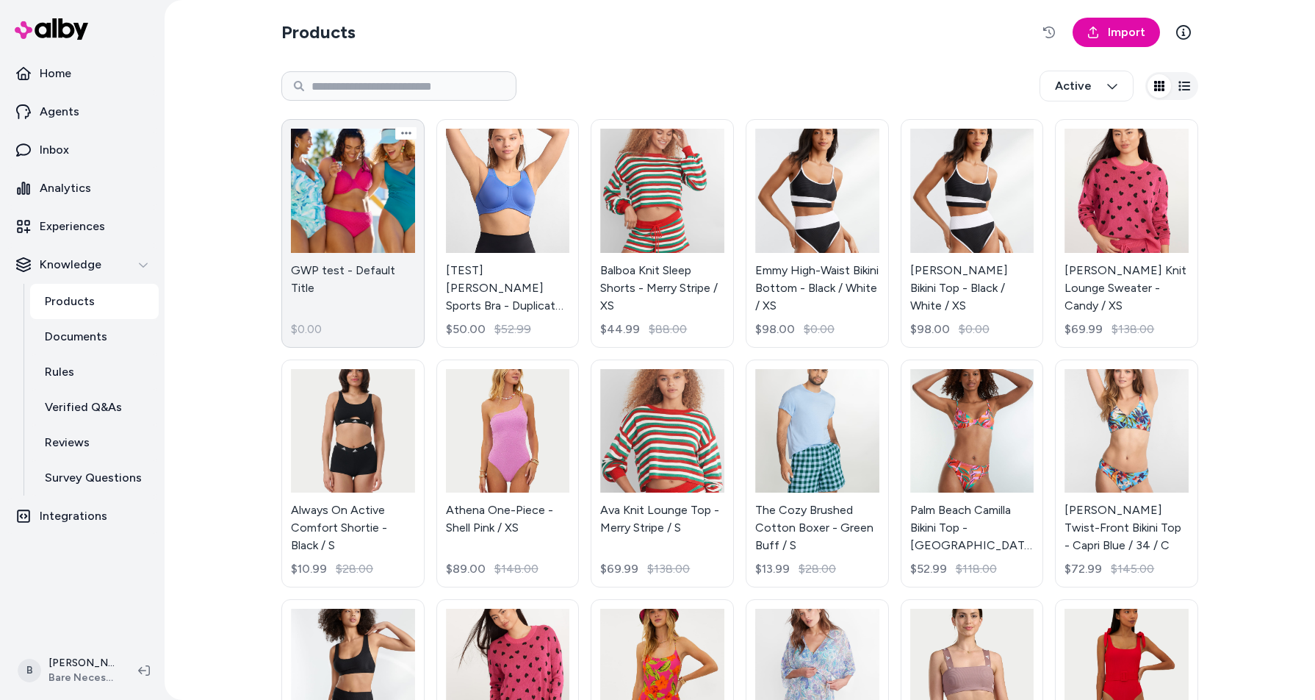
click at [342, 221] on link "GWP test - Default Title $0.00" at bounding box center [352, 233] width 143 height 229
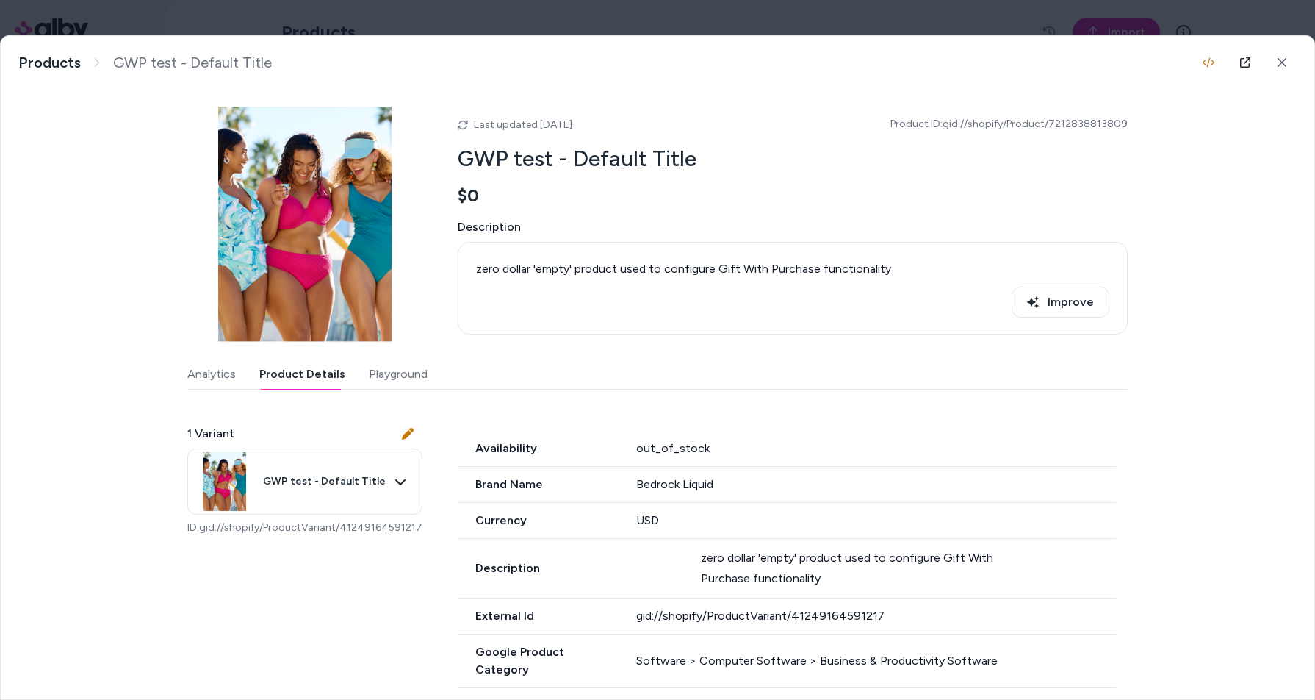
click at [298, 381] on button "Product Details" at bounding box center [302, 373] width 86 height 29
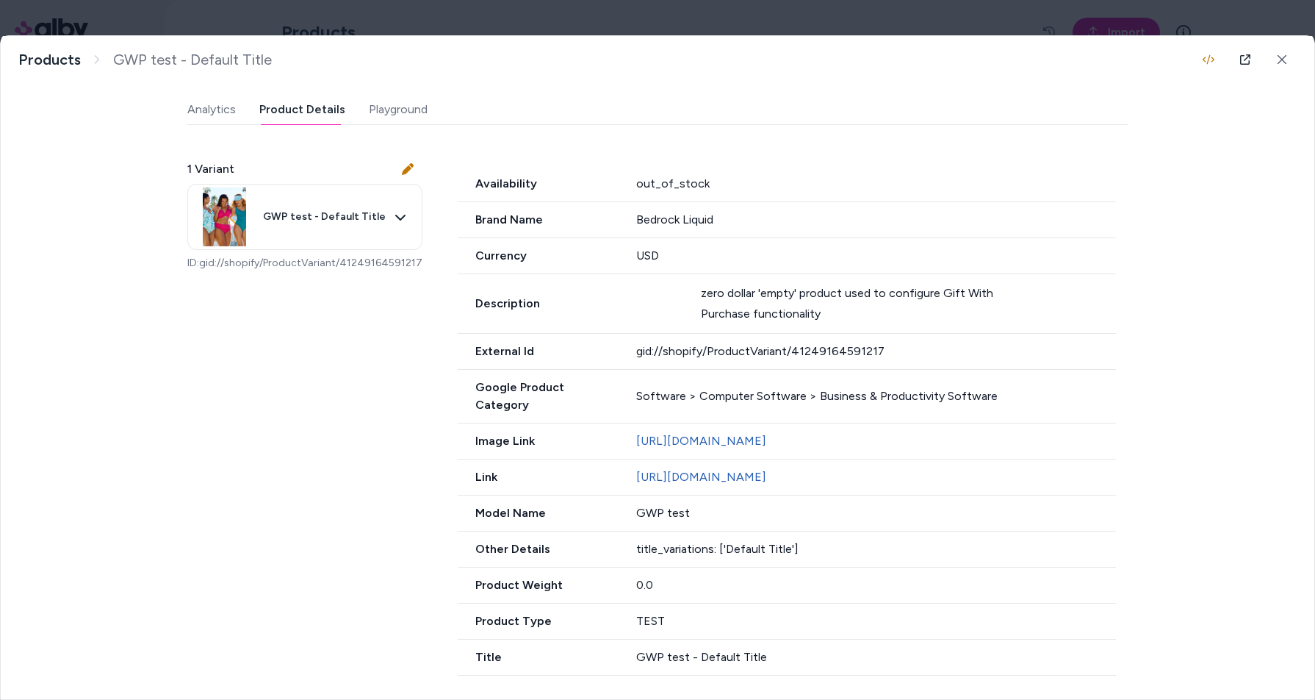
scroll to position [283, 0]
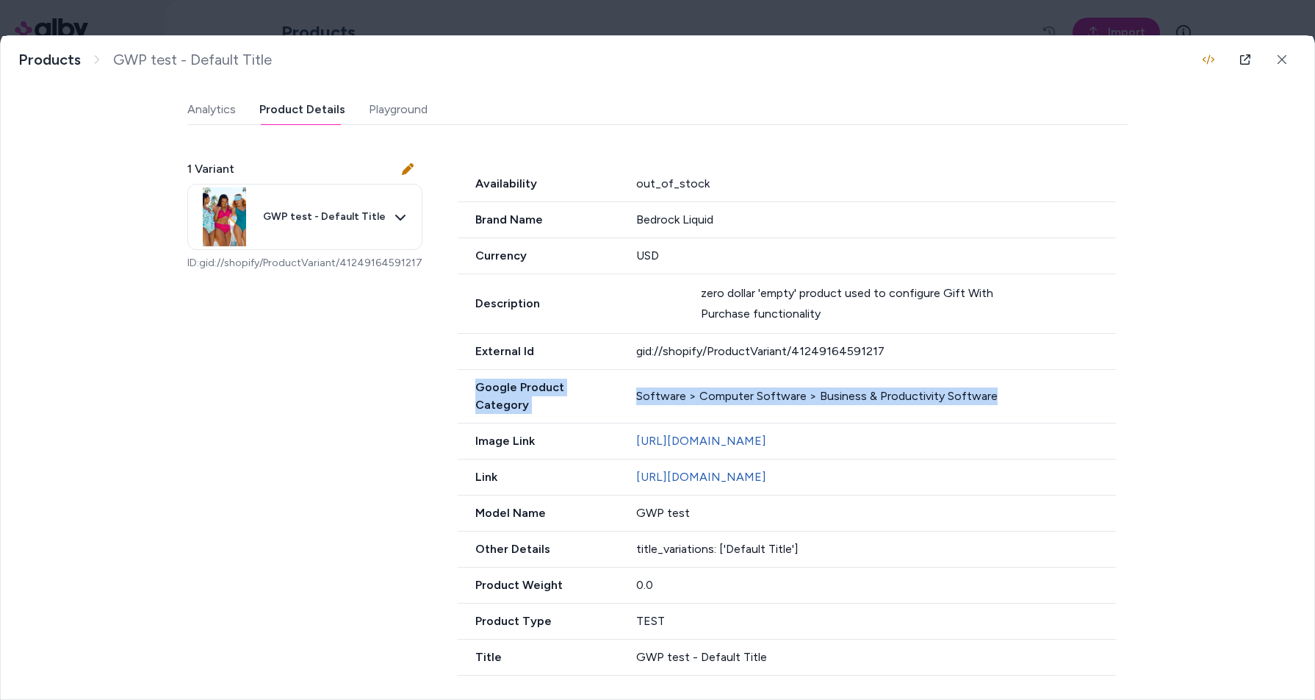
drag, startPoint x: 473, startPoint y: 370, endPoint x: 998, endPoint y: 367, distance: 525.5
click at [998, 370] on div "Google Product Category Software > Computer Software > Business & Productivity …" at bounding box center [787, 397] width 658 height 54
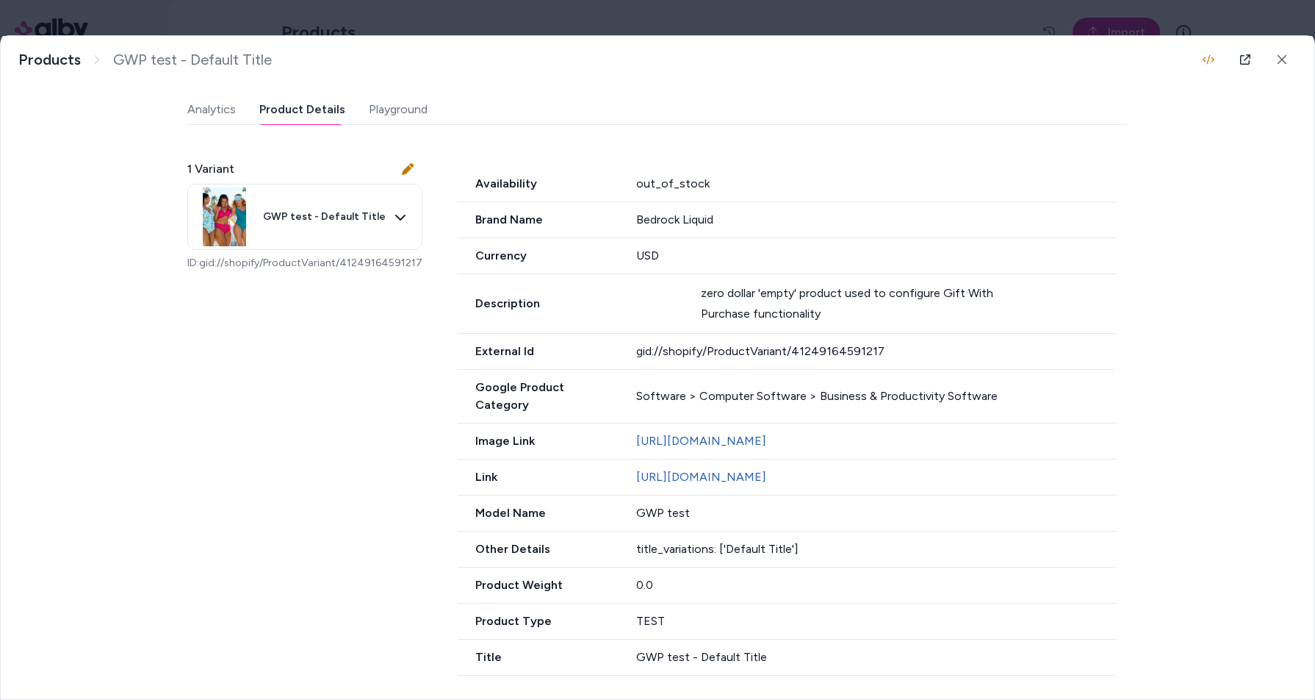
click at [685, 510] on div "Model Name GWP test" at bounding box center [787, 513] width 658 height 36
drag, startPoint x: 475, startPoint y: 370, endPoint x: 623, endPoint y: 367, distance: 148.5
click at [624, 370] on div "Google Product Category Software > Computer Software > Business & Productivity …" at bounding box center [787, 397] width 658 height 54
click at [1276, 62] on button at bounding box center [1282, 59] width 29 height 29
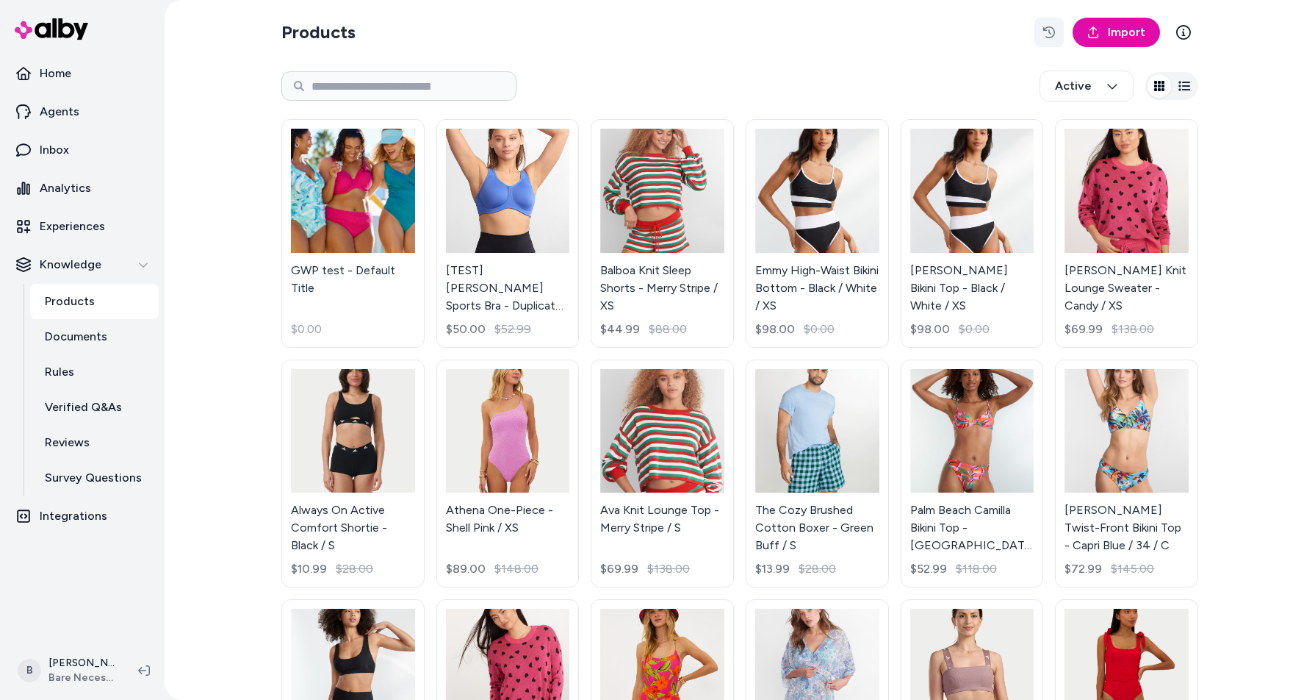
click at [1047, 30] on icon "button" at bounding box center [1050, 32] width 12 height 12
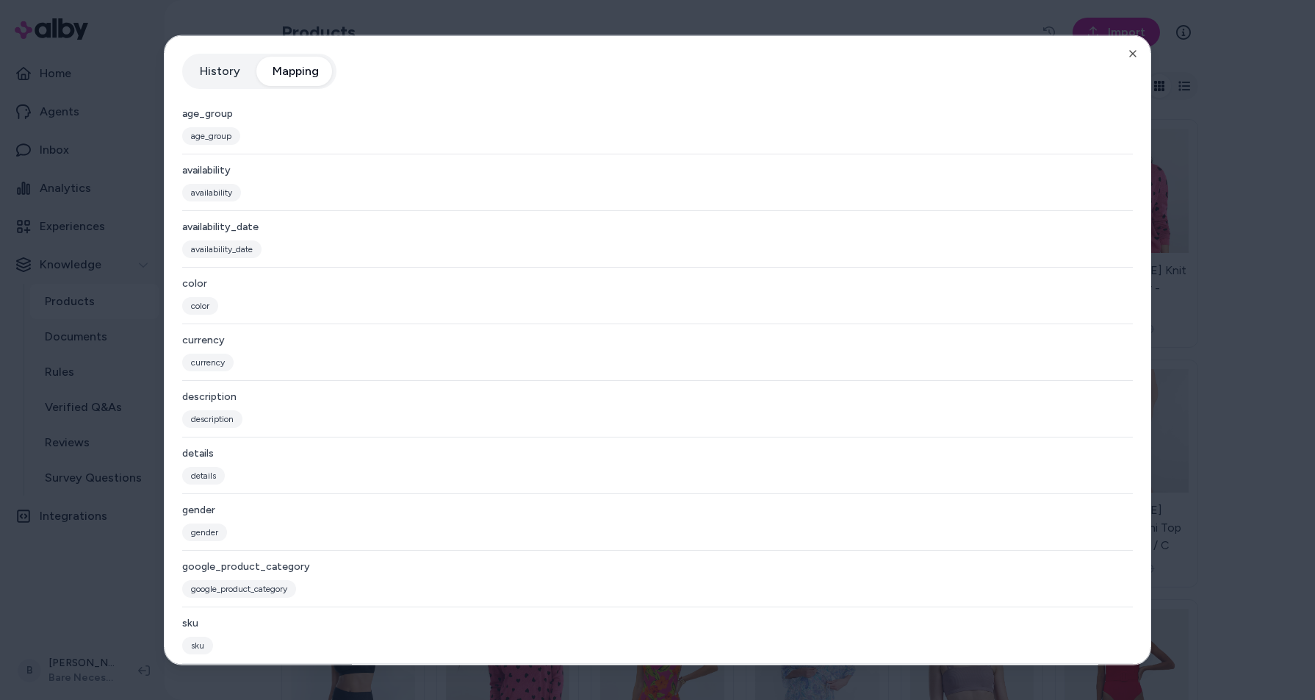
click at [312, 76] on button "Mapping" at bounding box center [296, 71] width 76 height 29
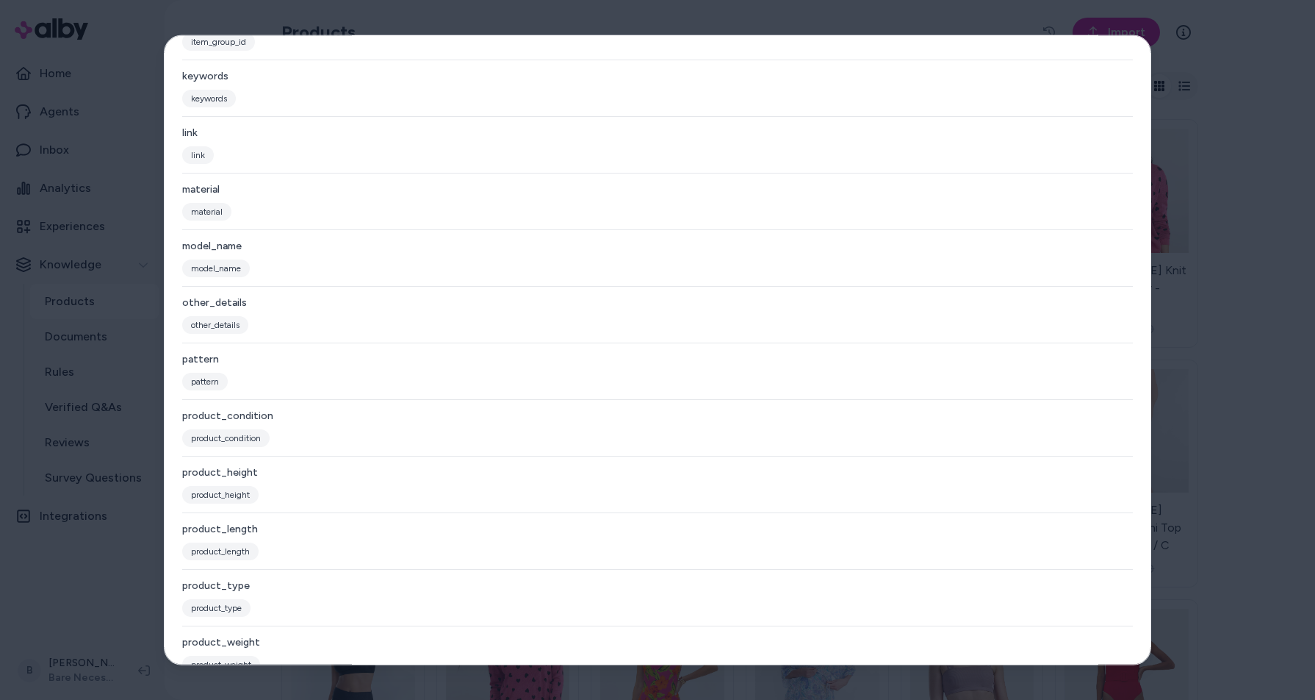
scroll to position [708, 0]
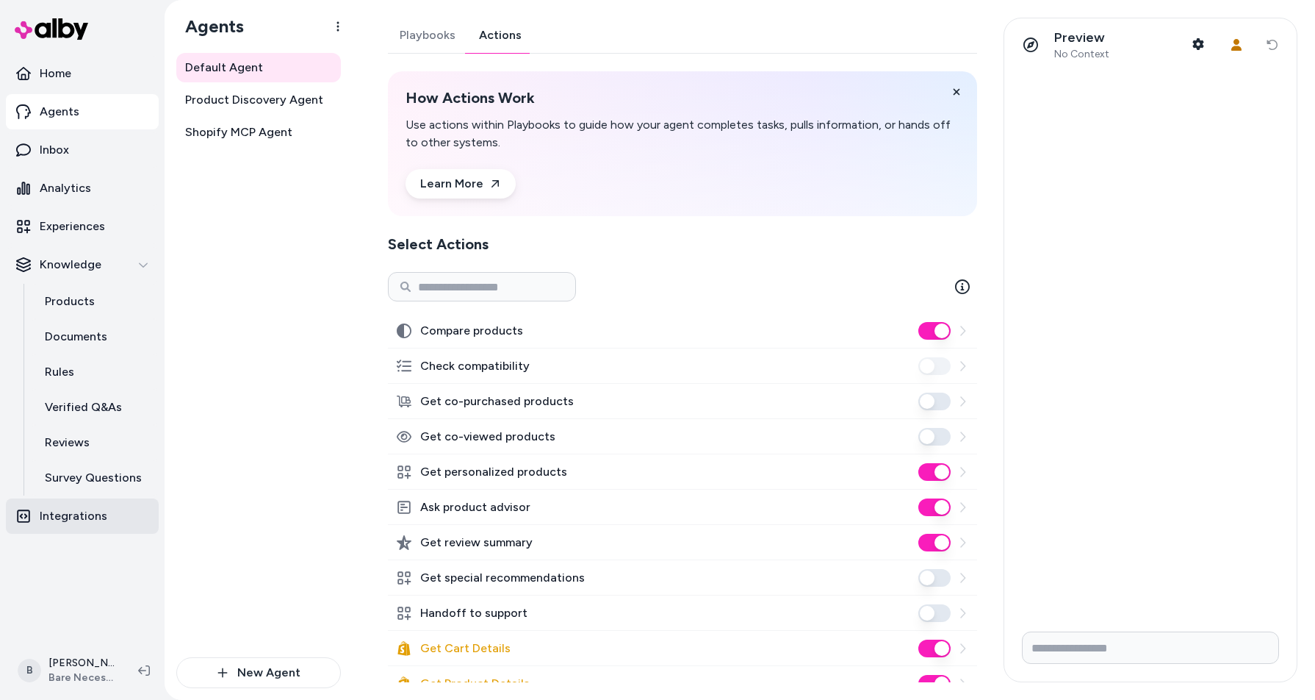
click at [69, 514] on p "Integrations" at bounding box center [74, 516] width 68 height 18
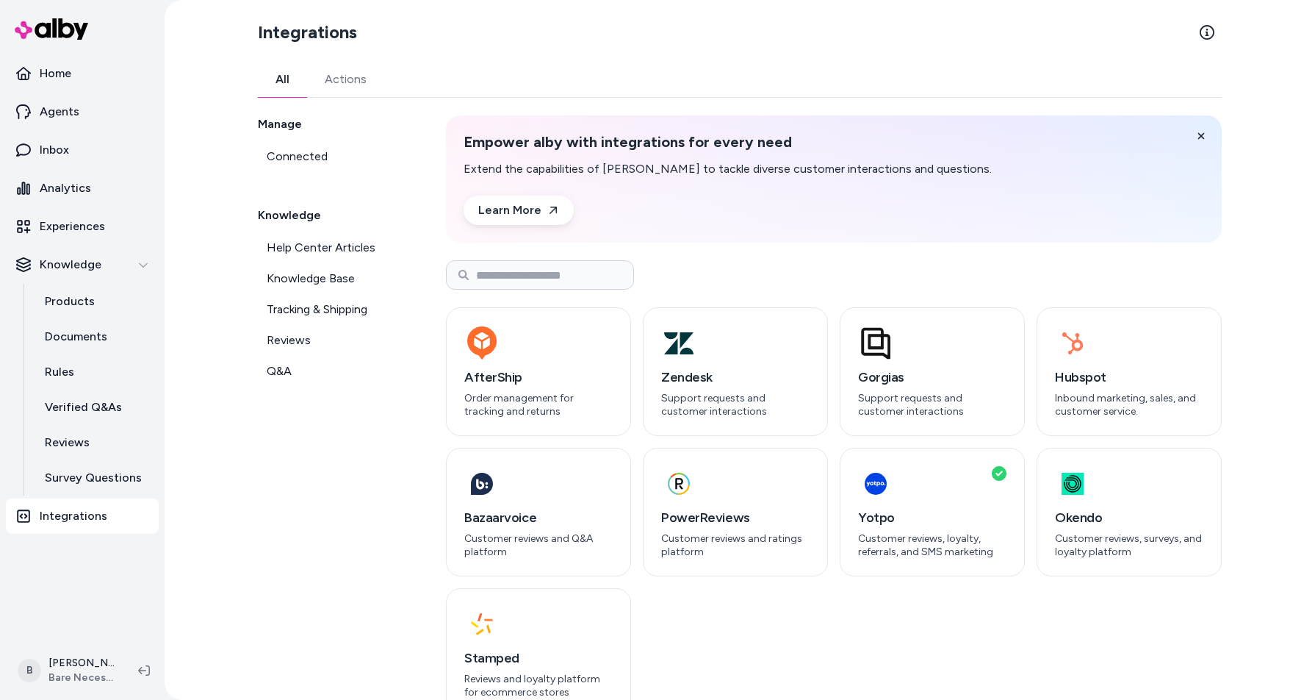
click at [344, 79] on link "Actions" at bounding box center [345, 79] width 77 height 35
